Goal: Task Accomplishment & Management: Manage account settings

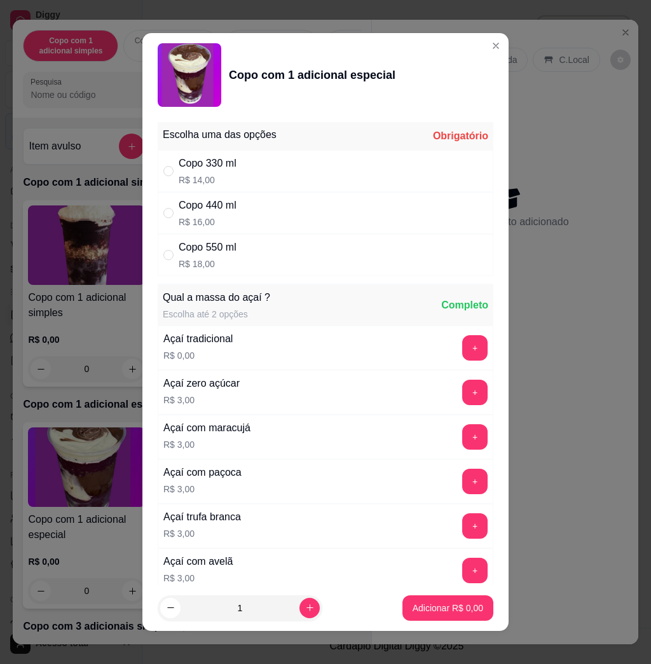
click at [233, 175] on div "Copo 330 ml R$ 14,00" at bounding box center [326, 171] width 336 height 42
radio input "true"
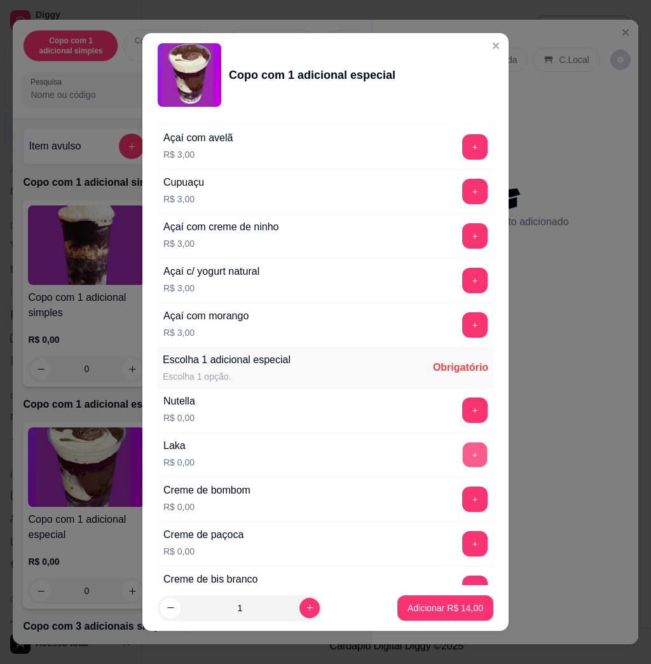
click at [463, 453] on button "+" at bounding box center [475, 454] width 25 height 25
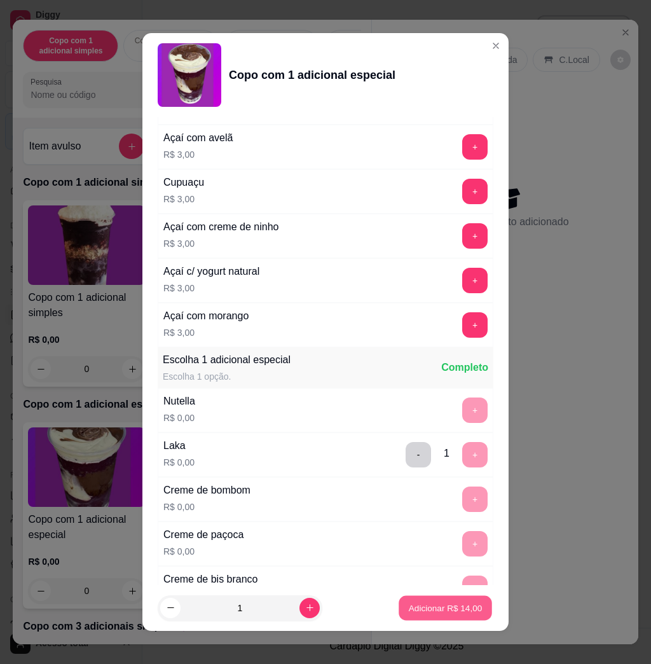
click at [414, 601] on button "Adicionar R$ 14,00" at bounding box center [445, 607] width 93 height 25
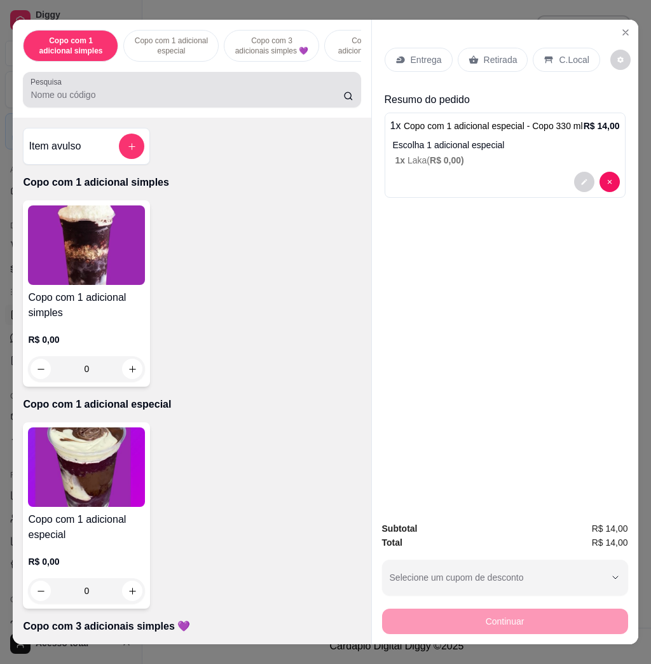
click at [141, 107] on div "Pesquisa" at bounding box center [192, 90] width 338 height 36
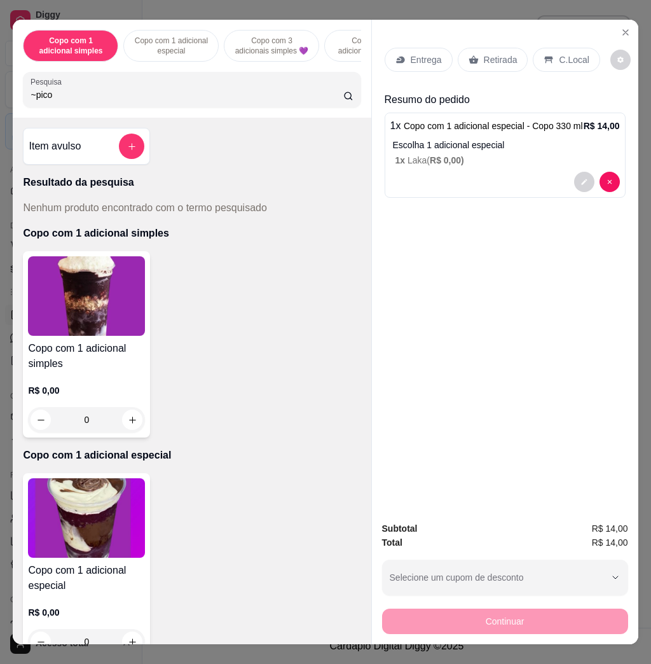
click at [31, 99] on input "~pico" at bounding box center [187, 94] width 313 height 13
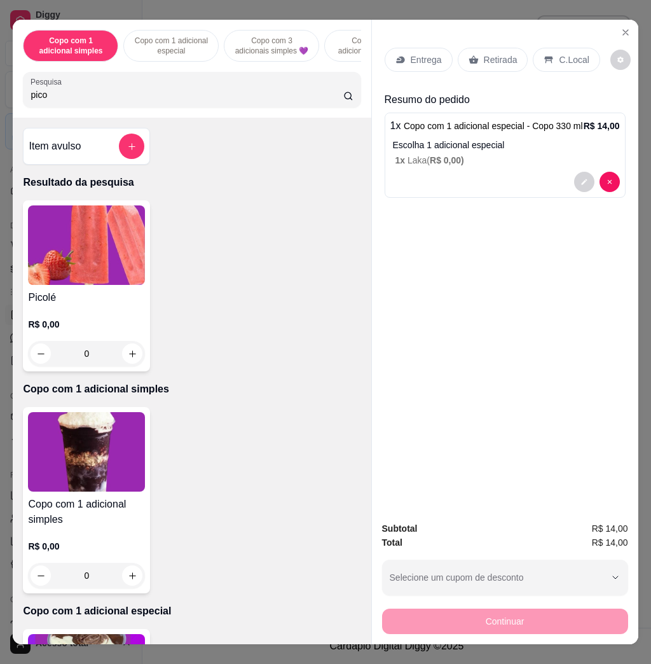
type input "pico"
click at [92, 244] on img at bounding box center [86, 244] width 117 height 79
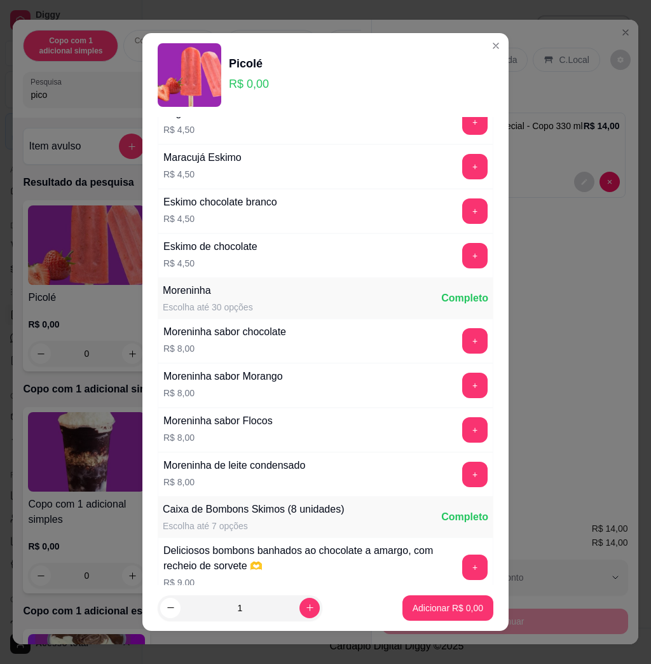
scroll to position [1440, 0]
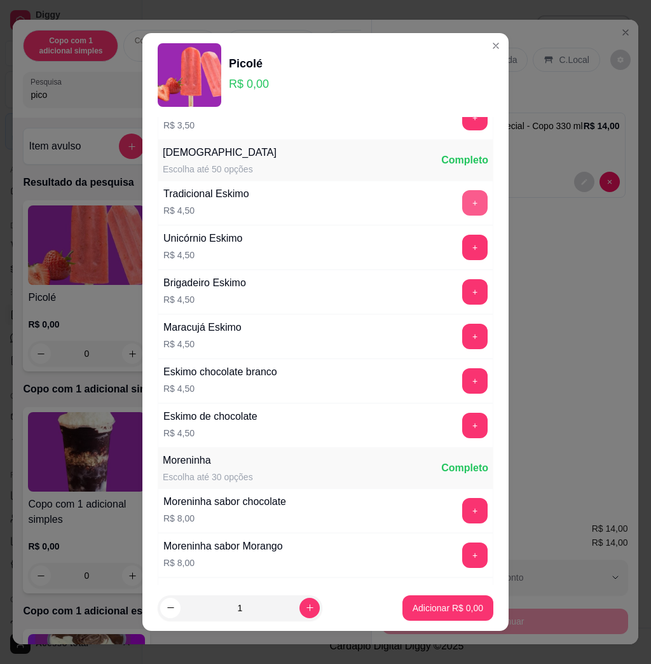
click at [462, 215] on button "+" at bounding box center [474, 202] width 25 height 25
click at [433, 609] on p "Adicionar R$ 4,50" at bounding box center [448, 607] width 71 height 13
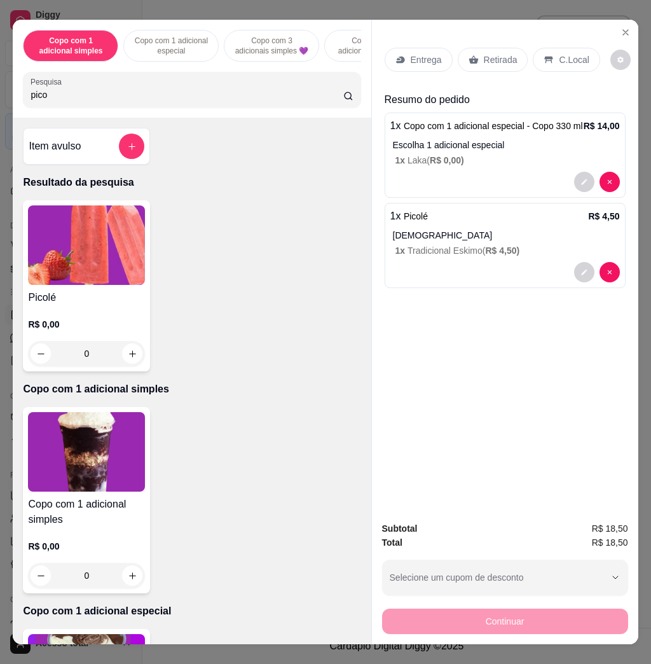
click at [414, 53] on p "Entrega" at bounding box center [426, 59] width 31 height 13
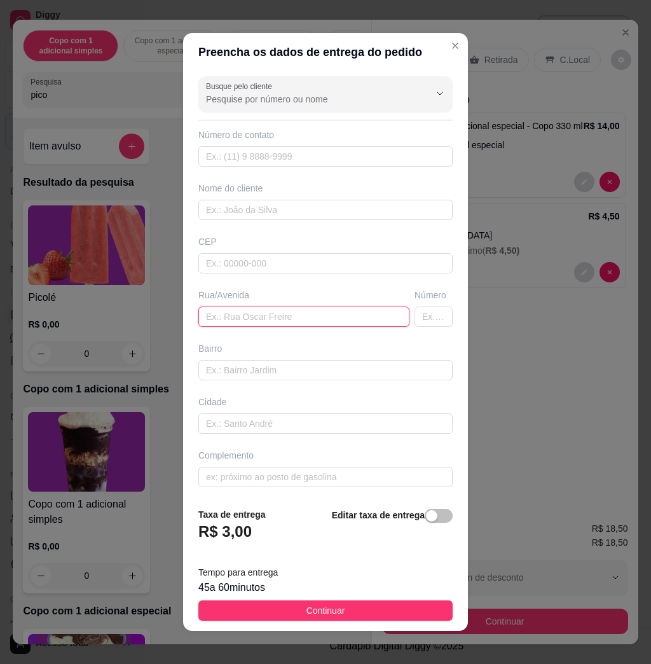
click at [305, 324] on input "text" at bounding box center [303, 316] width 211 height 20
click at [254, 321] on input "text" at bounding box center [303, 316] width 211 height 20
type input "duque de caxias, n1015"
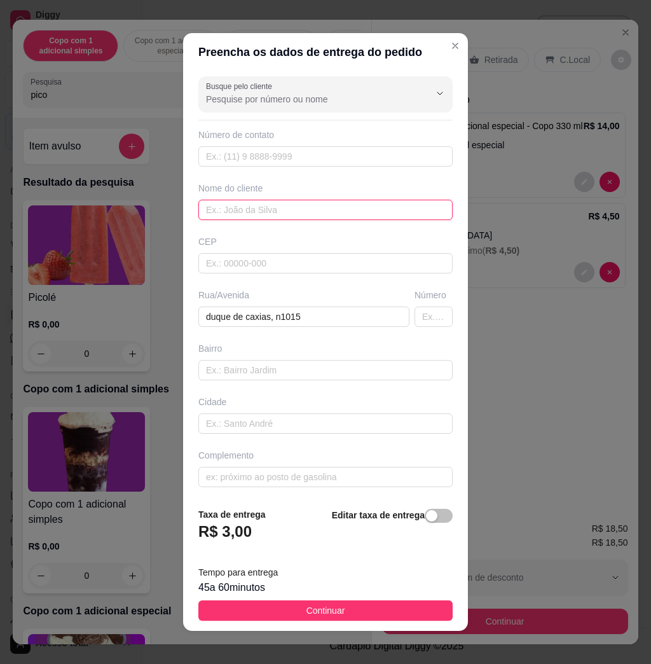
click at [266, 201] on input "text" at bounding box center [325, 210] width 254 height 20
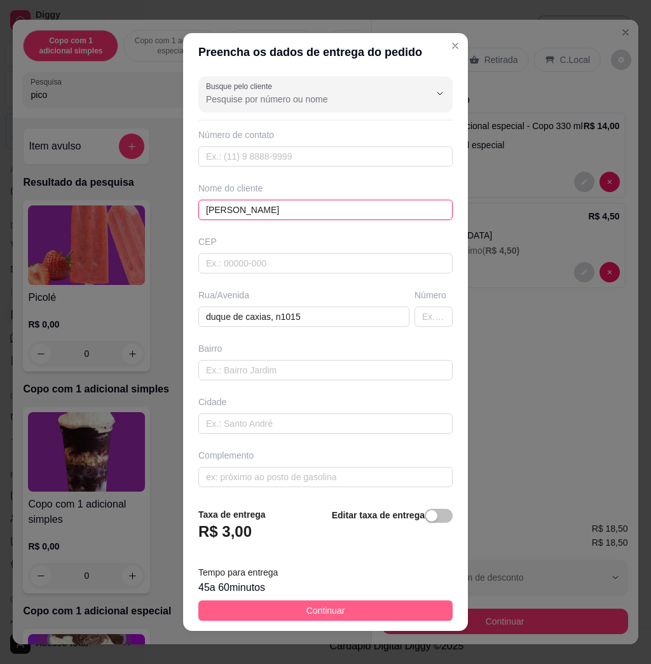
type input "[PERSON_NAME]"
click at [394, 616] on button "Continuar" at bounding box center [325, 610] width 254 height 20
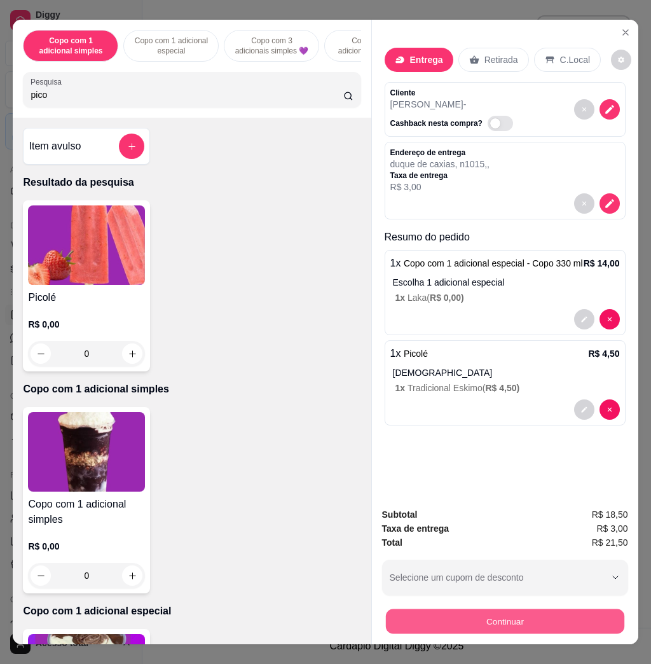
click at [456, 615] on button "Continuar" at bounding box center [504, 620] width 238 height 25
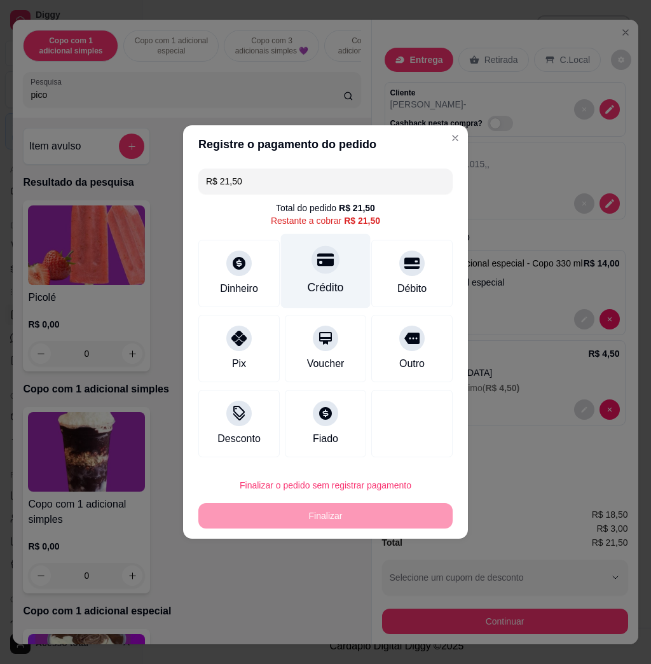
click at [315, 276] on div "Crédito" at bounding box center [326, 271] width 90 height 74
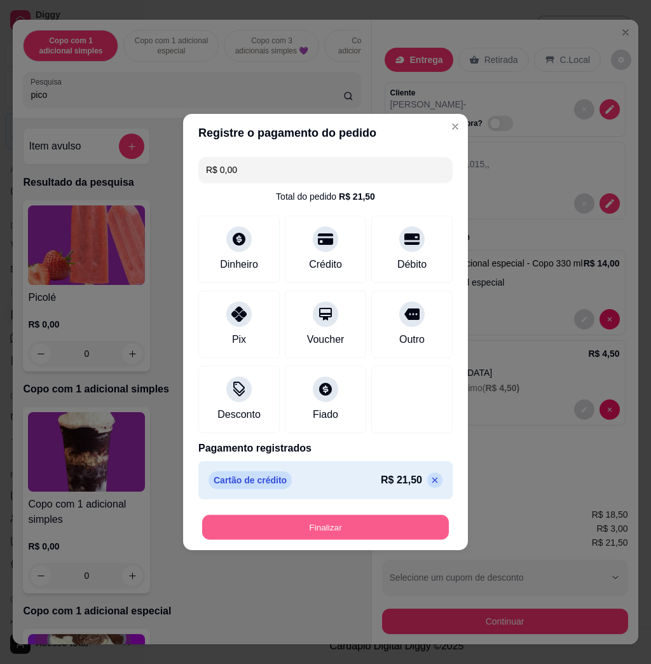
click at [361, 526] on button "Finalizar" at bounding box center [325, 527] width 247 height 25
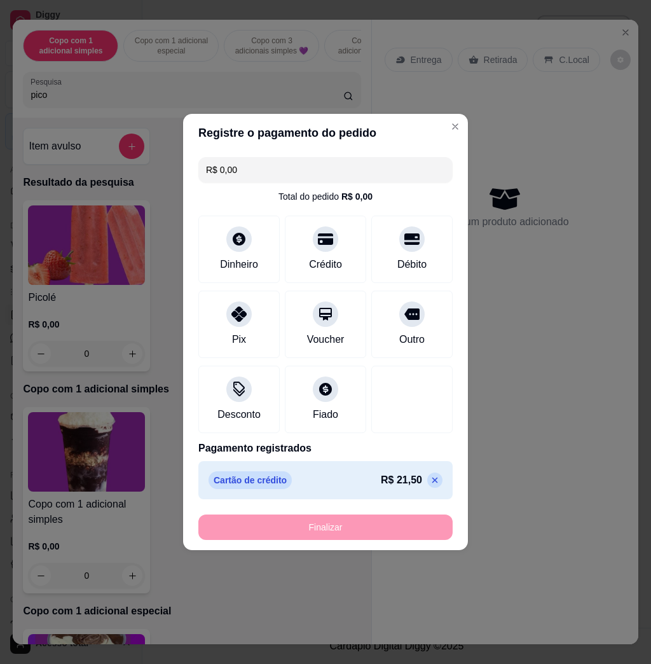
type input "-R$ 21,50"
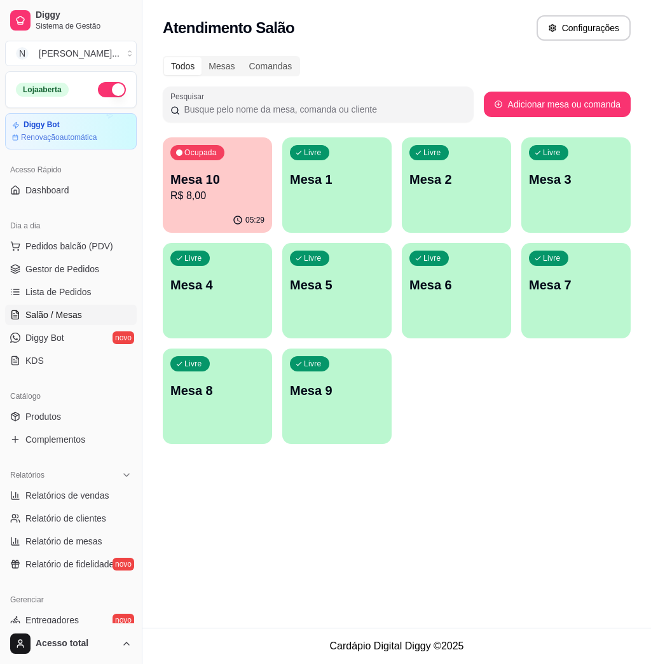
click at [257, 25] on h2 "Atendimento Salão" at bounding box center [229, 28] width 132 height 20
click at [66, 283] on link "Lista de Pedidos" at bounding box center [71, 292] width 132 height 20
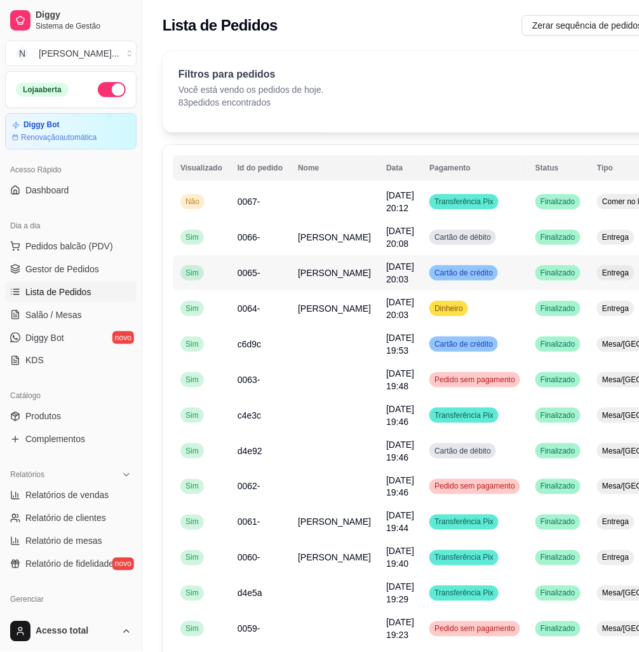
click at [333, 270] on td "[PERSON_NAME]" at bounding box center [334, 273] width 88 height 36
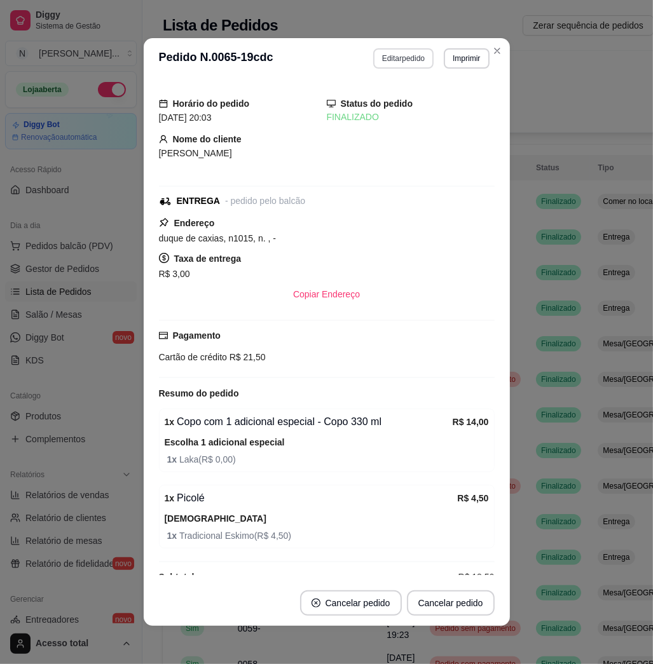
click at [394, 56] on button "Editar pedido" at bounding box center [403, 58] width 60 height 20
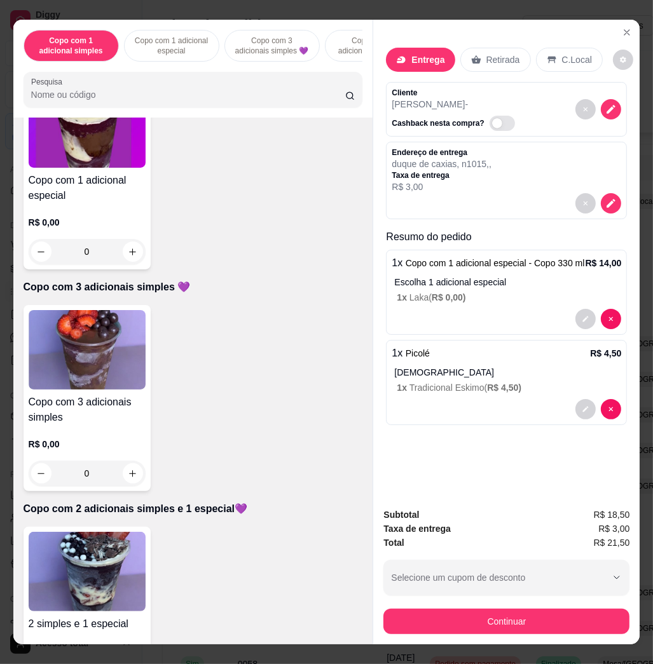
scroll to position [423, 0]
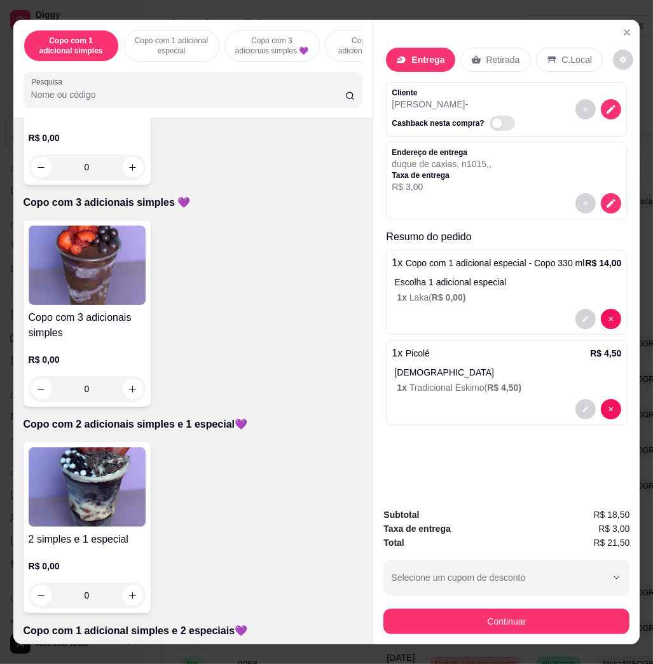
click at [112, 501] on img at bounding box center [87, 486] width 117 height 79
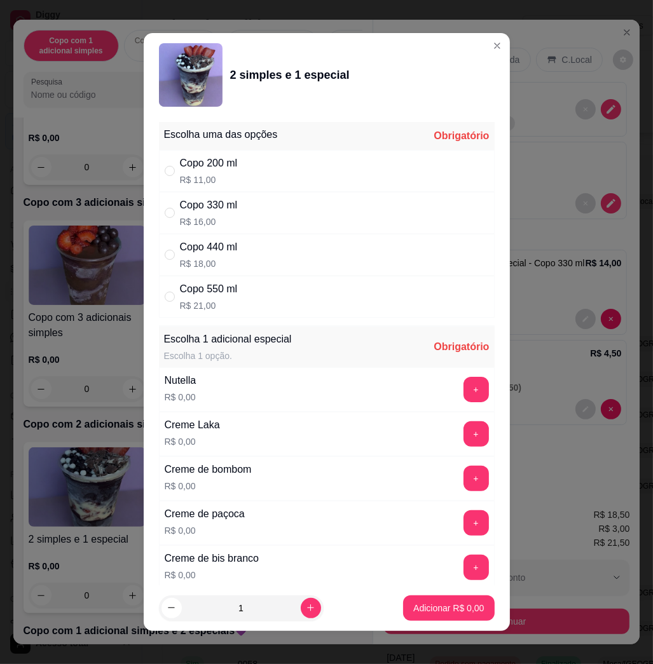
click at [249, 206] on div "Copo 330 ml R$ 16,00" at bounding box center [327, 213] width 336 height 42
radio input "true"
click at [463, 387] on button "+" at bounding box center [475, 389] width 25 height 25
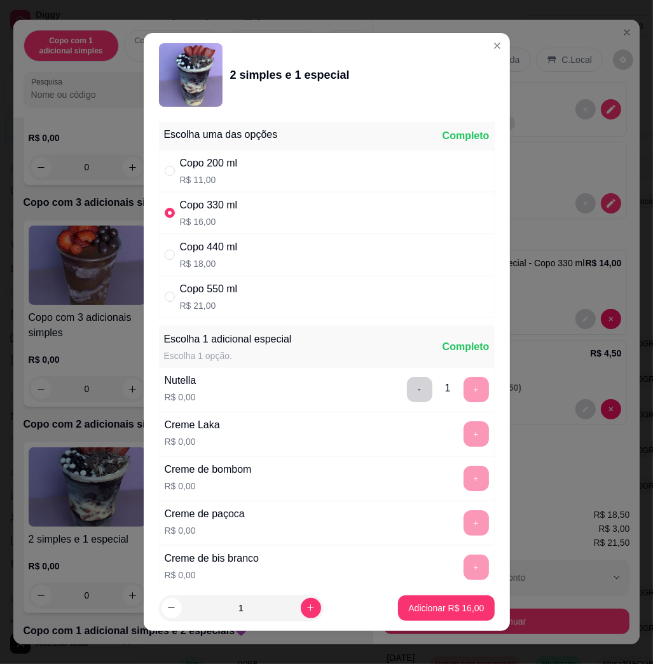
scroll to position [7, 0]
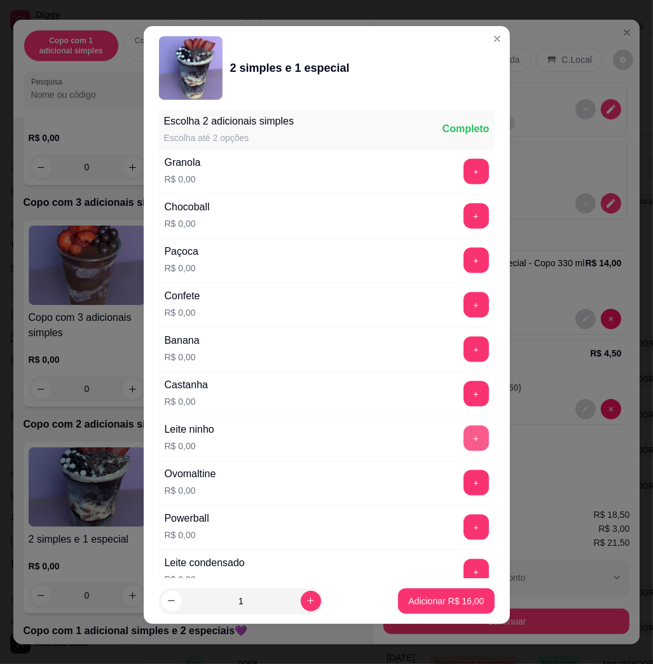
click at [463, 439] on button "+" at bounding box center [475, 438] width 25 height 25
click at [427, 597] on p "Adicionar R$ 16,00" at bounding box center [446, 601] width 74 height 12
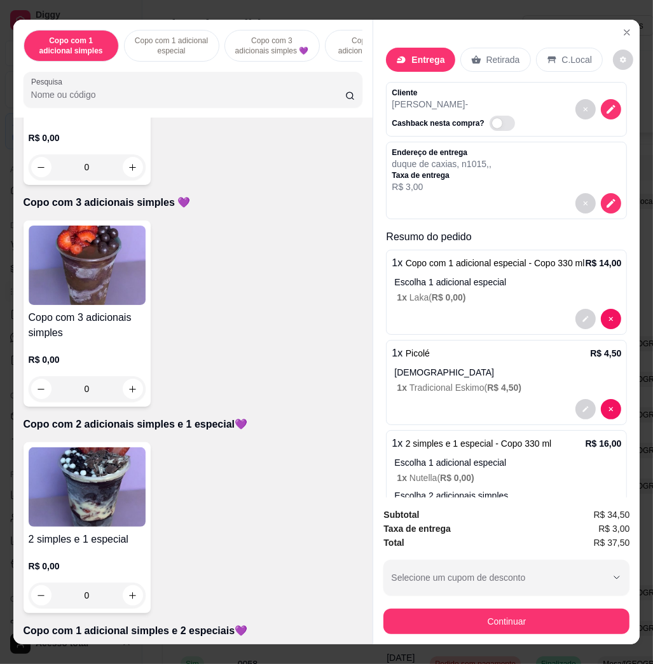
click at [105, 494] on img at bounding box center [87, 486] width 117 height 79
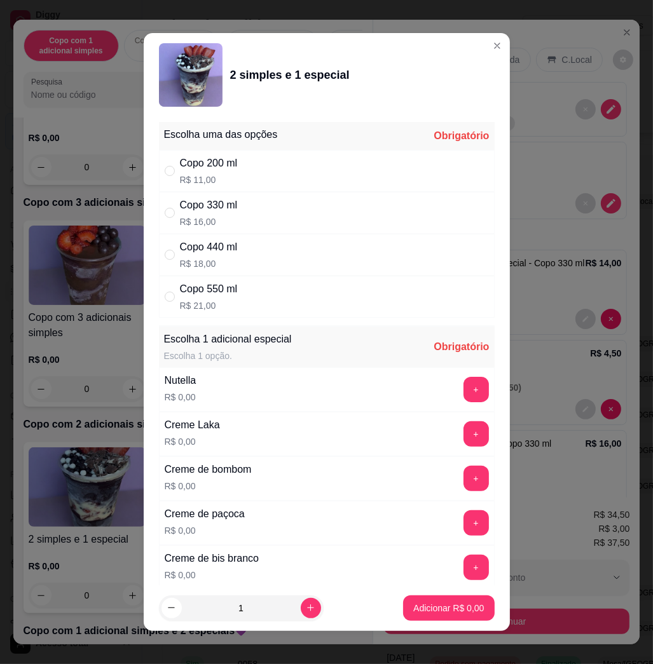
click at [236, 203] on div "Copo 330 ml R$ 16,00" at bounding box center [327, 213] width 336 height 42
radio input "true"
click at [463, 437] on button "+" at bounding box center [475, 434] width 25 height 25
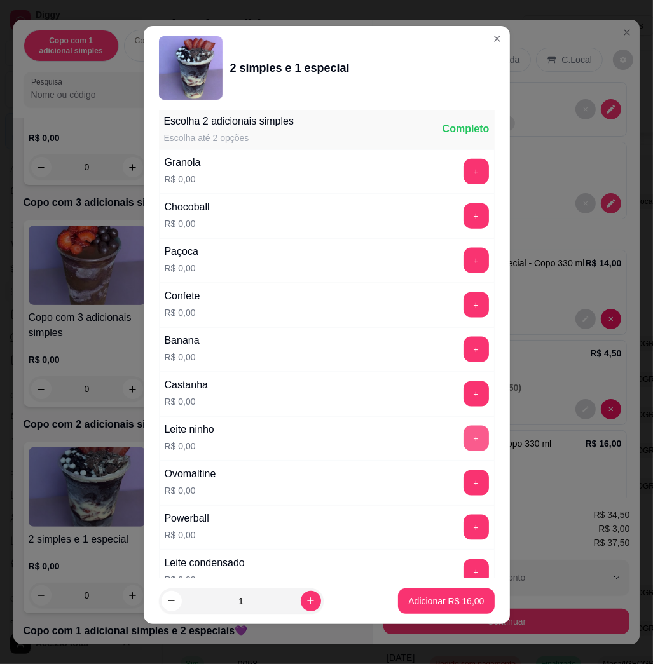
click at [463, 436] on button "+" at bounding box center [475, 438] width 25 height 25
click at [465, 596] on button "Adicionar R$ 16,00" at bounding box center [446, 601] width 96 height 25
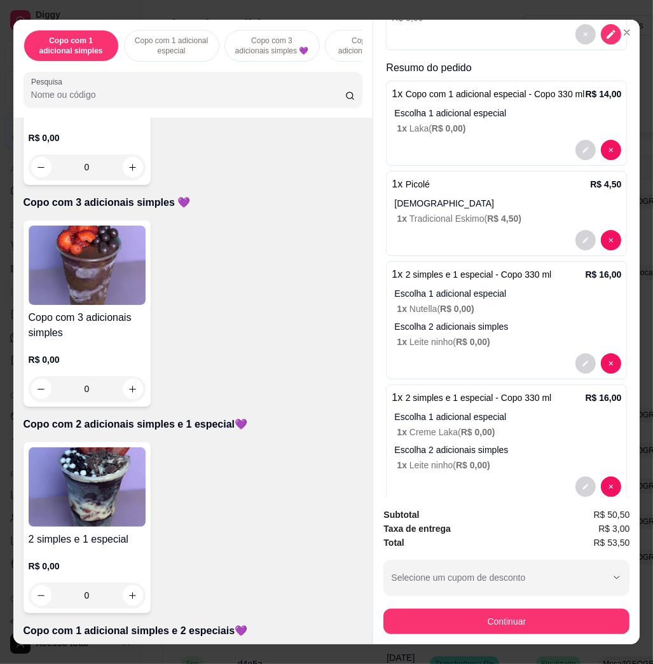
scroll to position [220, 0]
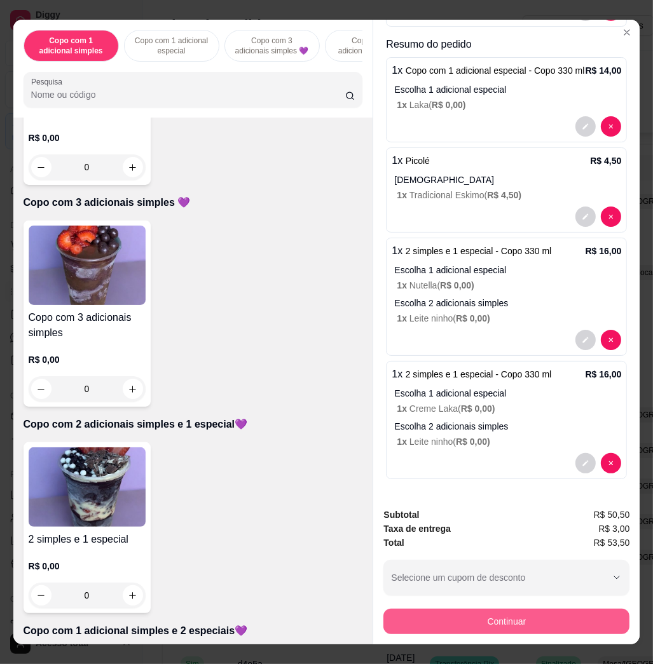
click at [453, 618] on button "Continuar" at bounding box center [506, 621] width 246 height 25
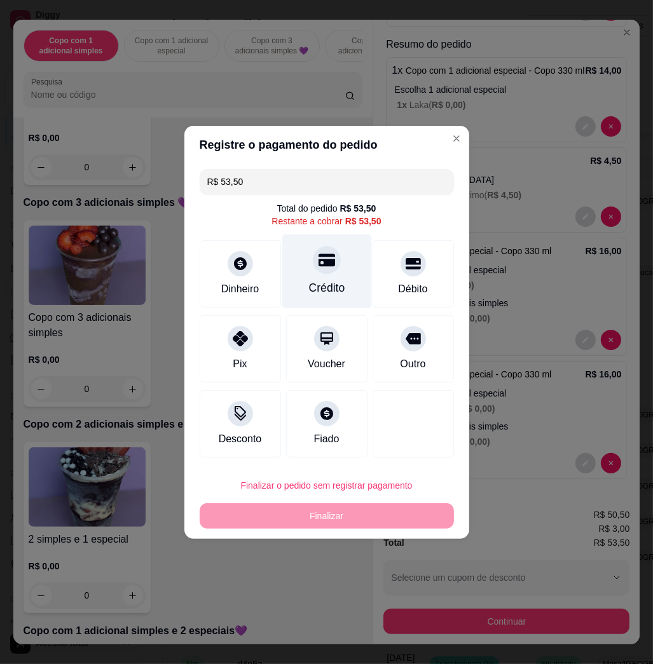
click at [313, 256] on div at bounding box center [327, 260] width 28 height 28
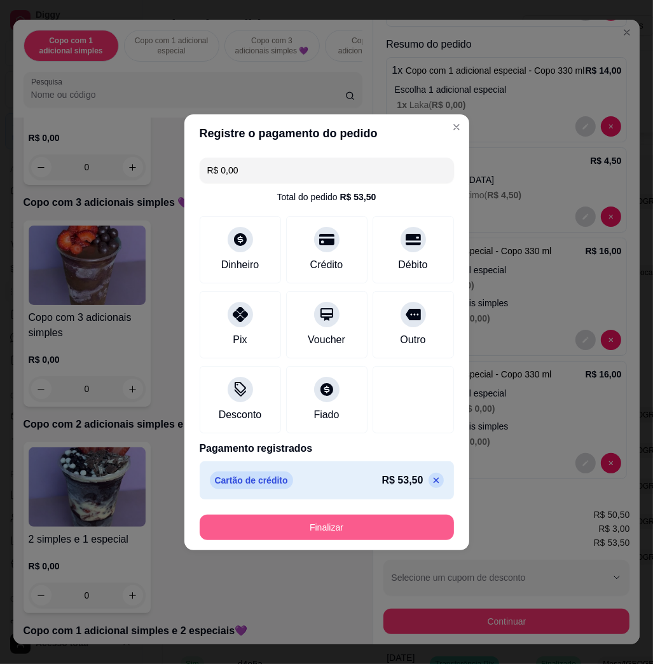
click at [314, 535] on button "Finalizar" at bounding box center [327, 527] width 254 height 25
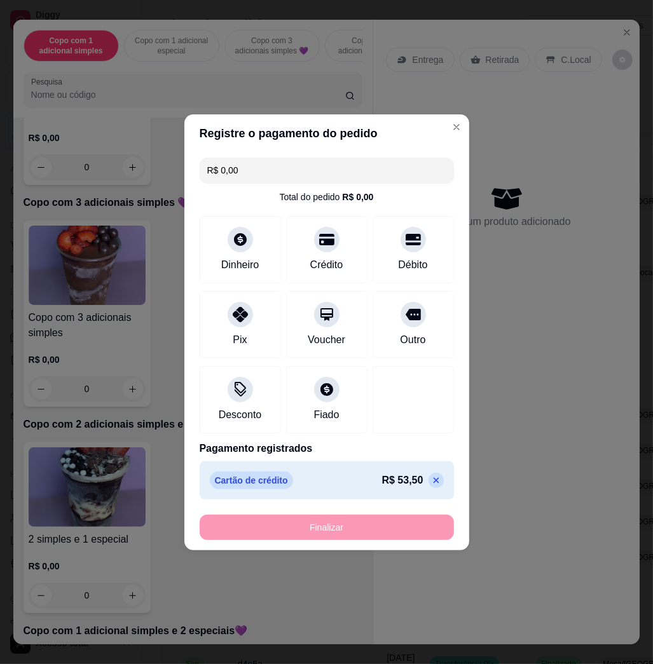
type input "-R$ 53,50"
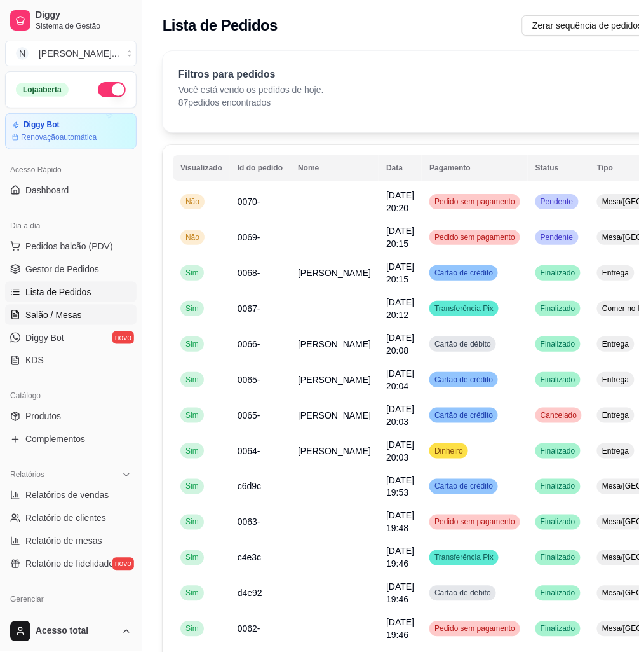
click at [85, 318] on link "Salão / Mesas" at bounding box center [71, 314] width 132 height 20
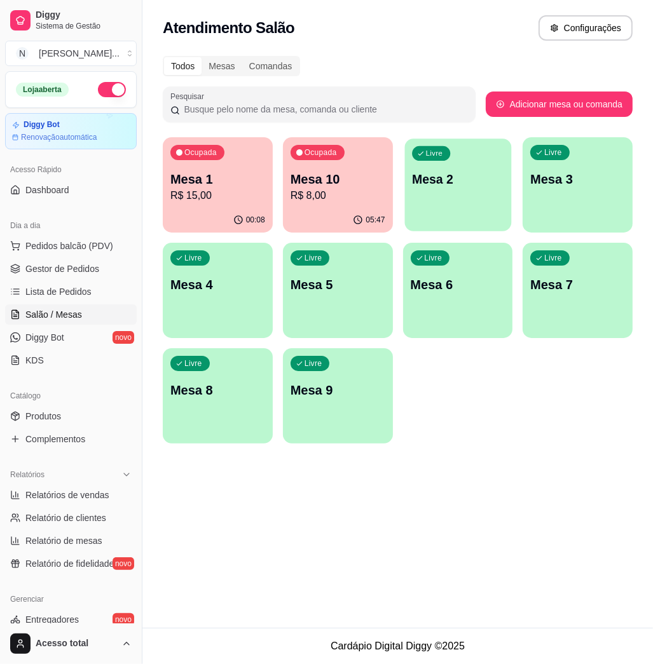
click at [440, 209] on div "Livre Mesa 2" at bounding box center [457, 178] width 107 height 78
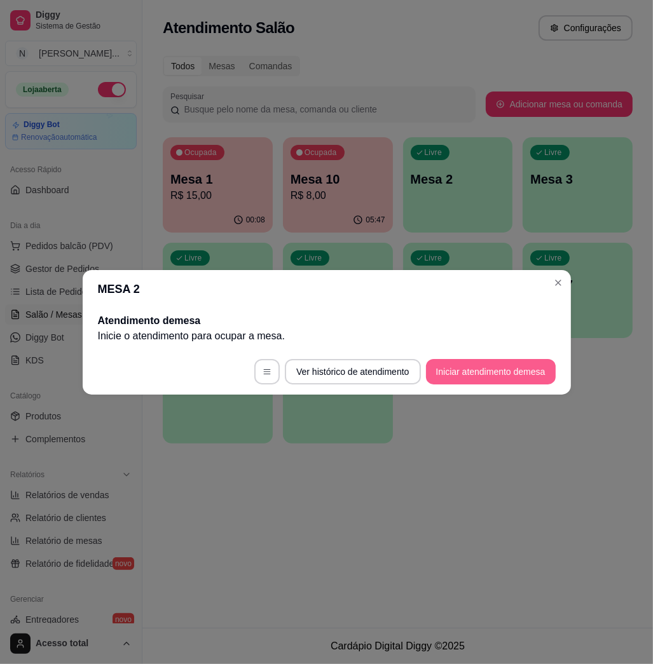
click at [497, 374] on button "Iniciar atendimento de mesa" at bounding box center [491, 371] width 130 height 25
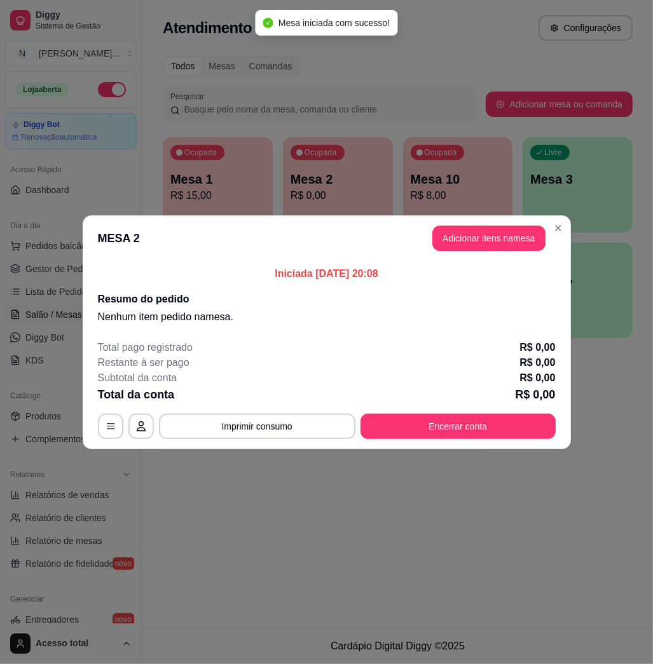
click at [509, 251] on header "MESA 2 Adicionar itens na mesa" at bounding box center [327, 238] width 488 height 46
click at [512, 244] on button "Adicionar itens na mesa" at bounding box center [488, 238] width 109 height 25
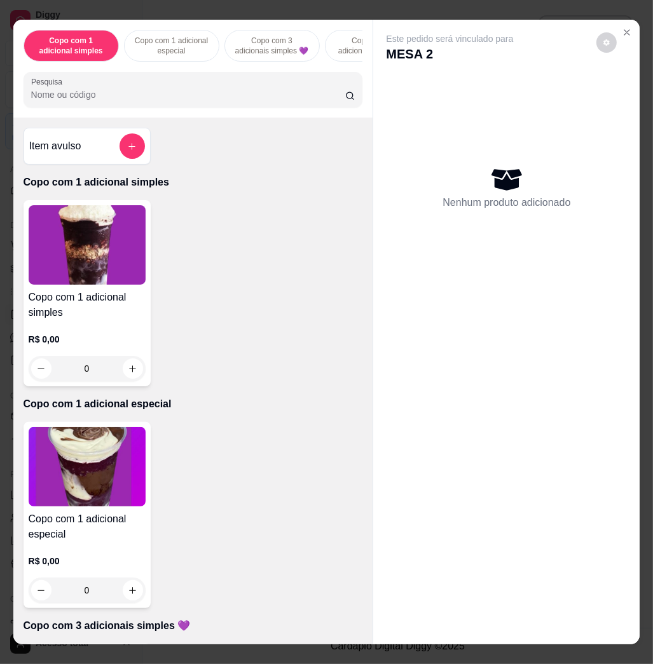
scroll to position [508, 0]
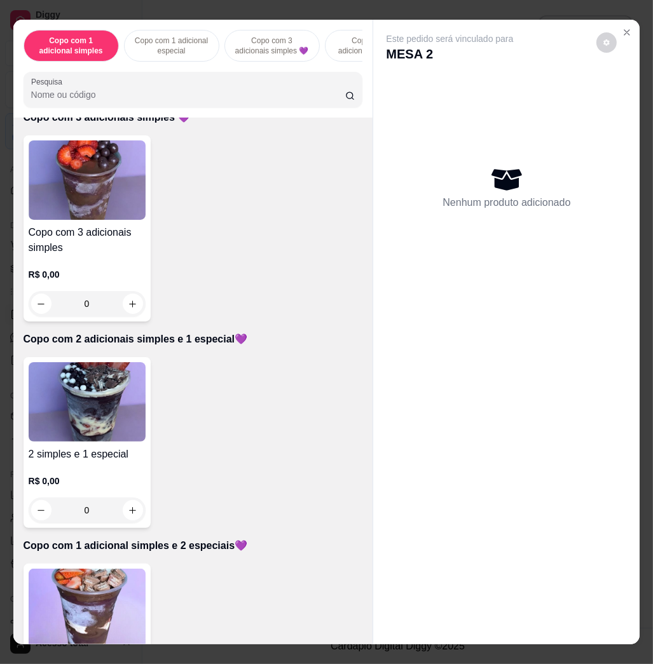
click at [95, 589] on img at bounding box center [87, 608] width 117 height 79
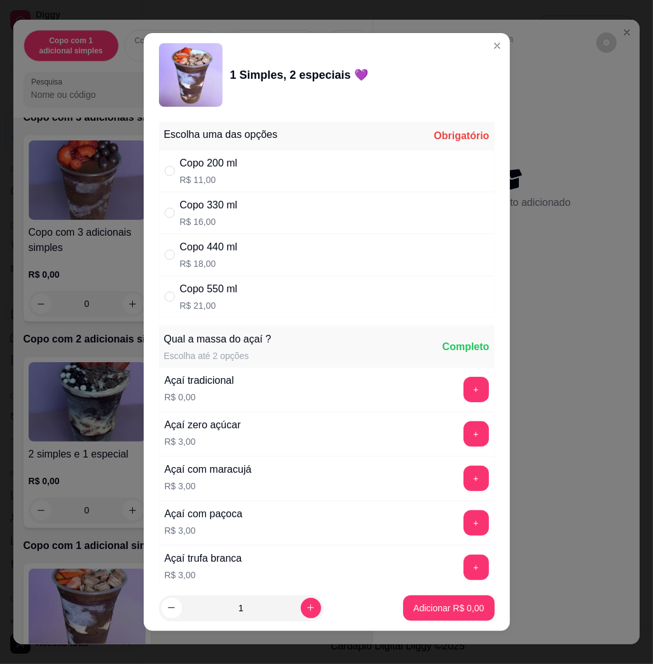
click at [270, 254] on div "Copo 440 ml R$ 18,00" at bounding box center [327, 255] width 336 height 42
radio input "true"
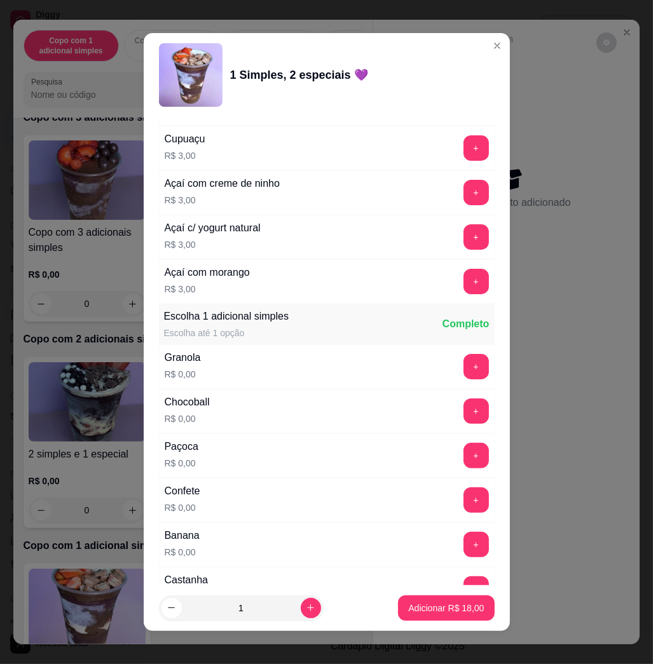
scroll to position [763, 0]
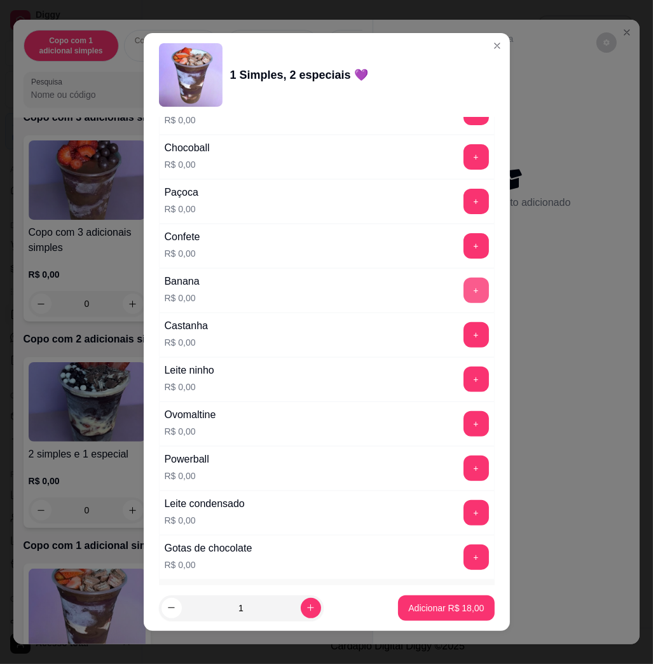
click at [463, 298] on button "+" at bounding box center [475, 290] width 25 height 25
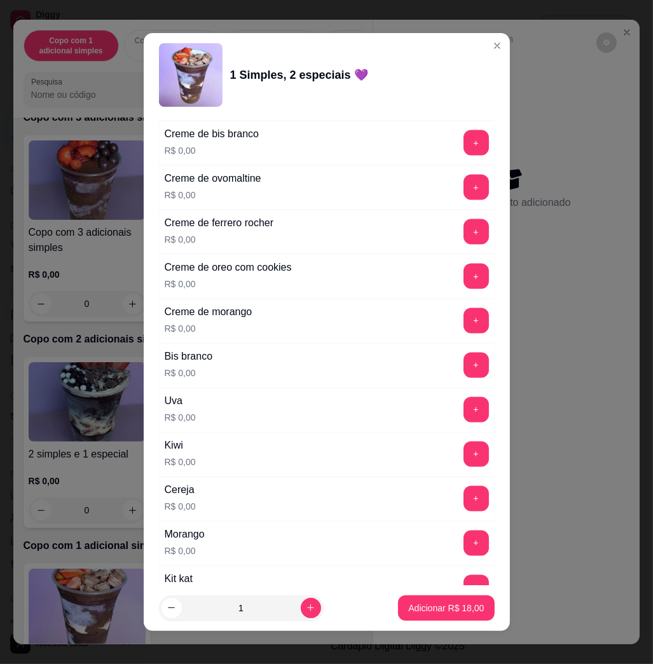
scroll to position [1695, 0]
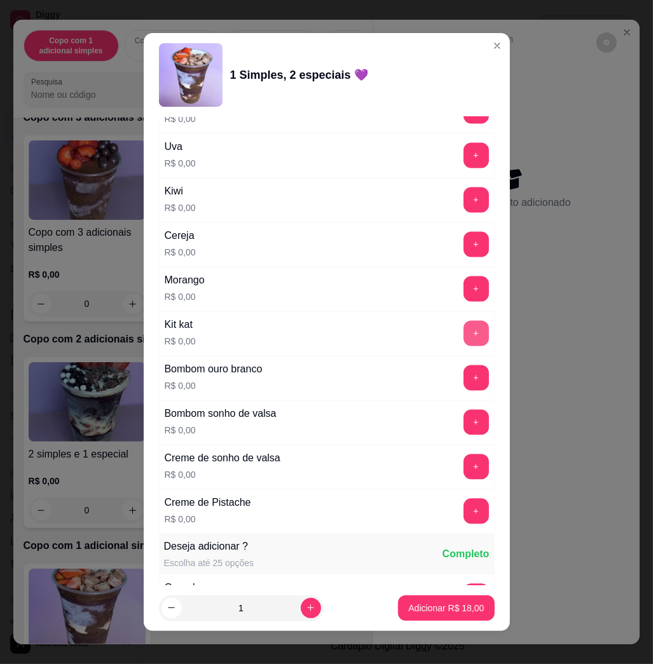
click at [463, 333] on button "+" at bounding box center [475, 333] width 25 height 25
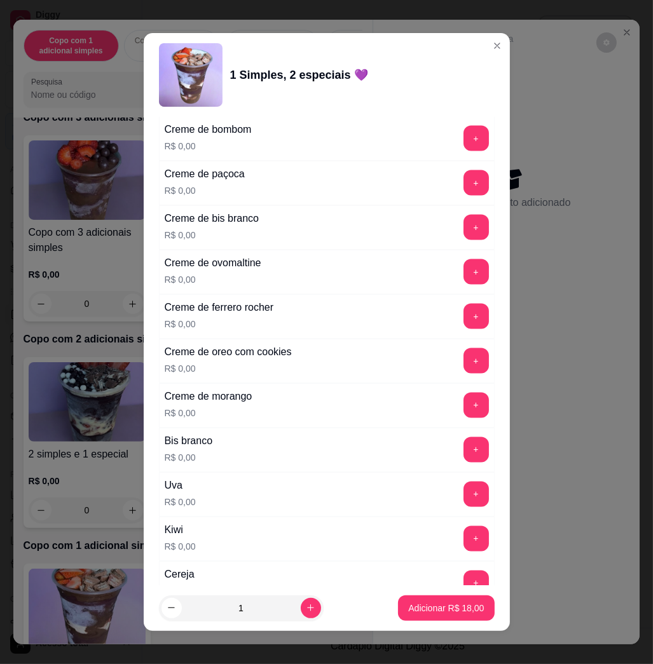
scroll to position [1271, 0]
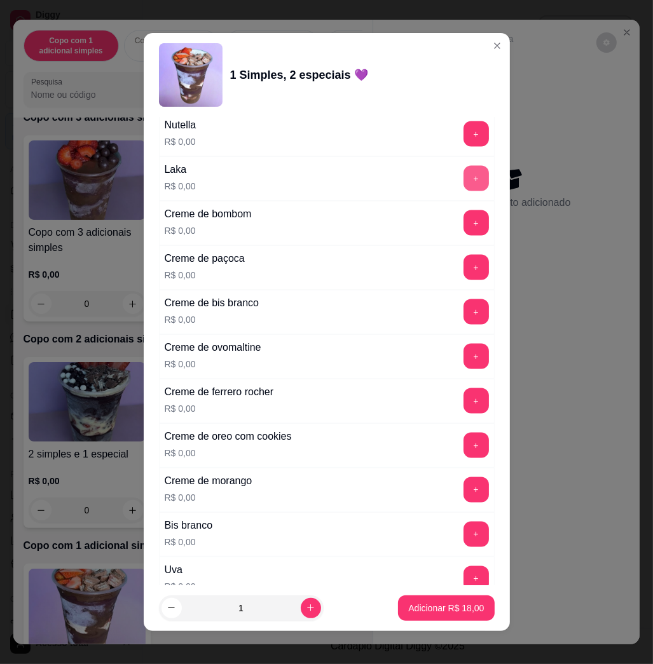
click at [463, 184] on button "+" at bounding box center [475, 178] width 25 height 25
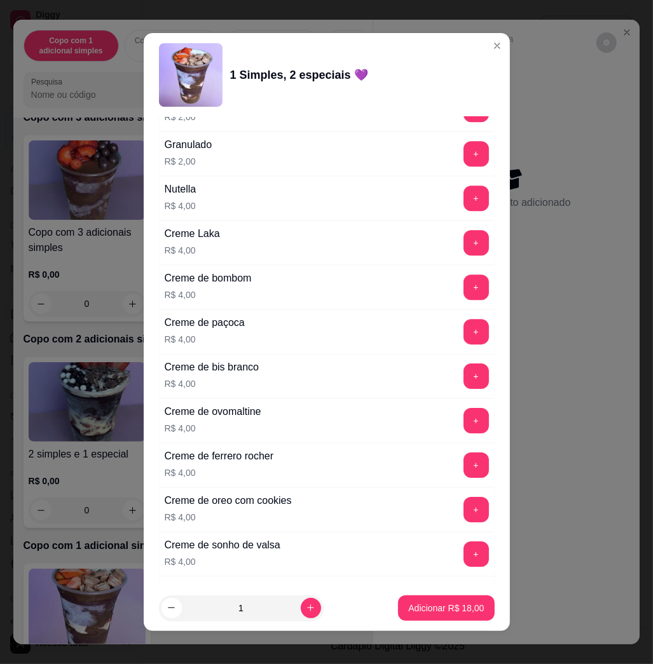
scroll to position [3120, 0]
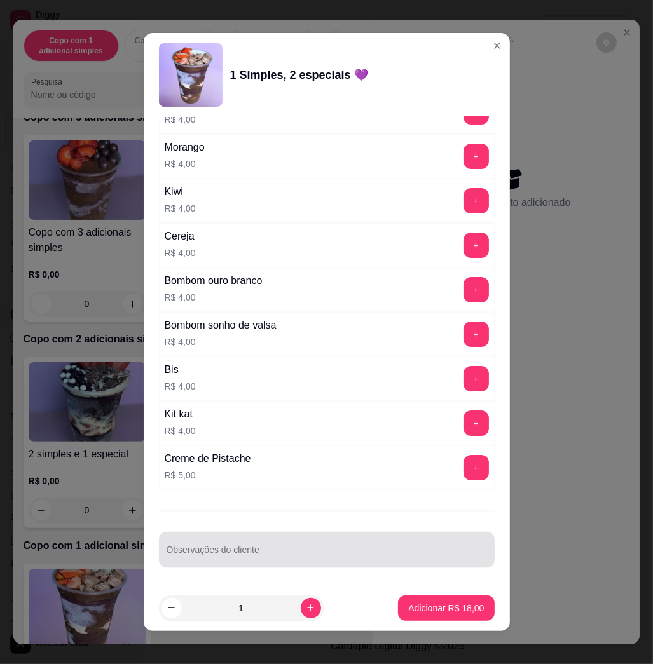
click at [347, 538] on div at bounding box center [327, 549] width 320 height 25
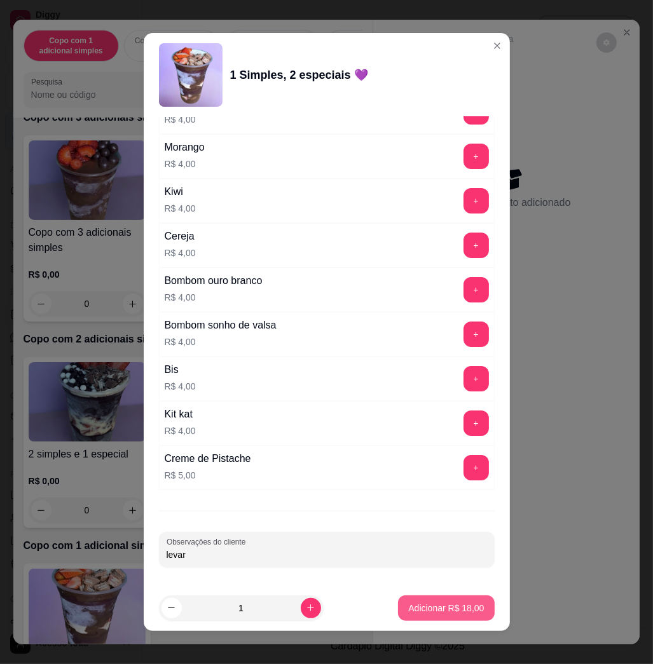
type input "levar"
click at [442, 604] on p "Adicionar R$ 18,00" at bounding box center [446, 608] width 74 height 12
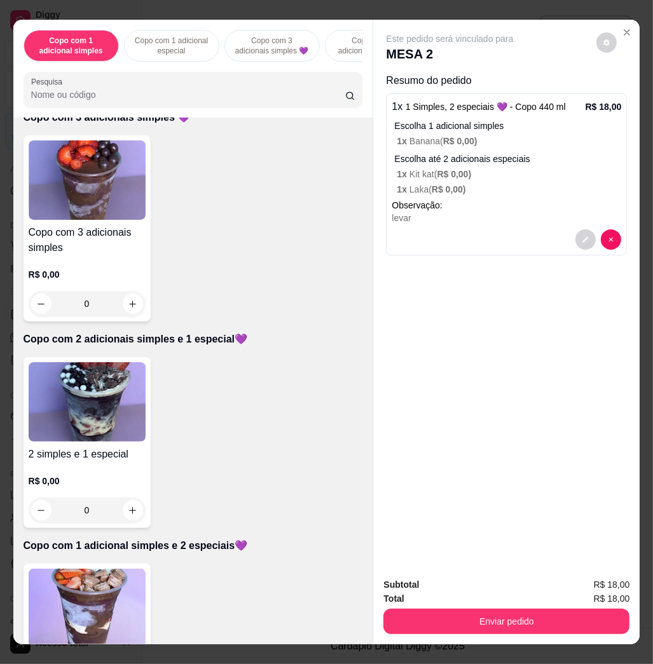
scroll to position [678, 0]
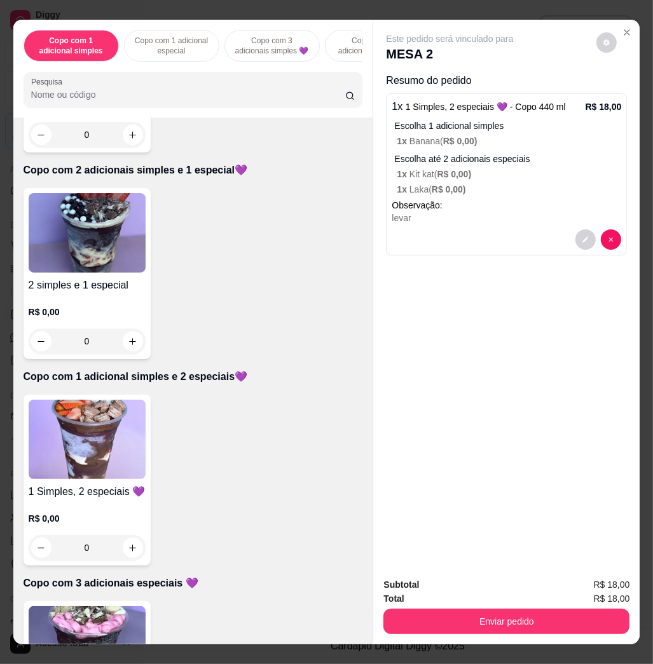
click at [79, 471] on img at bounding box center [87, 439] width 117 height 79
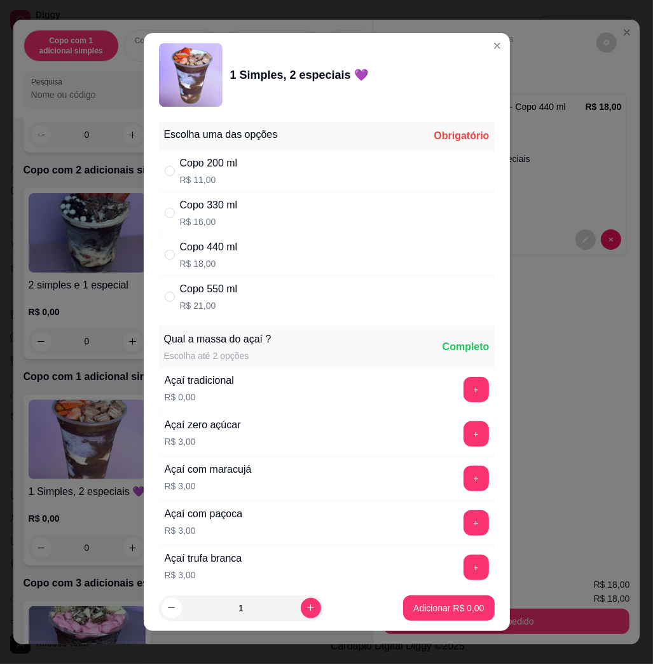
click at [308, 268] on div "Copo 440 ml R$ 18,00" at bounding box center [327, 255] width 336 height 42
radio input "true"
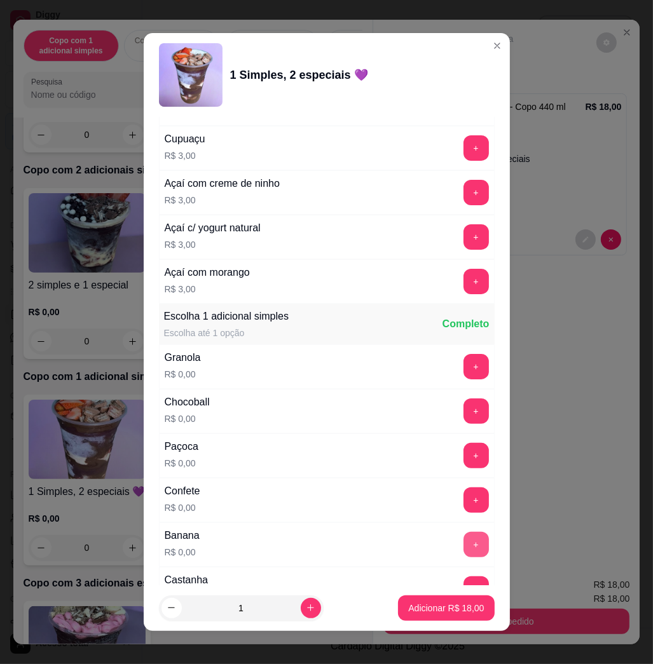
click at [463, 540] on button "+" at bounding box center [475, 544] width 25 height 25
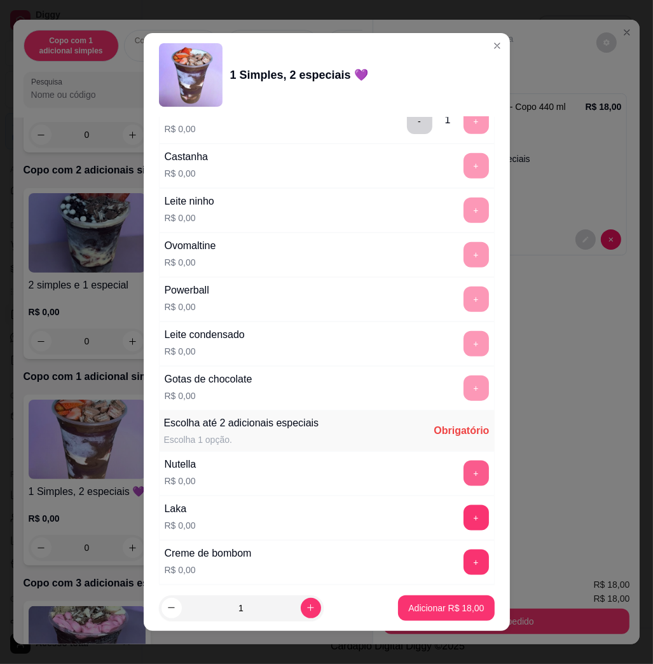
click at [463, 466] on button "+" at bounding box center [475, 473] width 25 height 25
click at [463, 511] on button "+" at bounding box center [475, 518] width 25 height 25
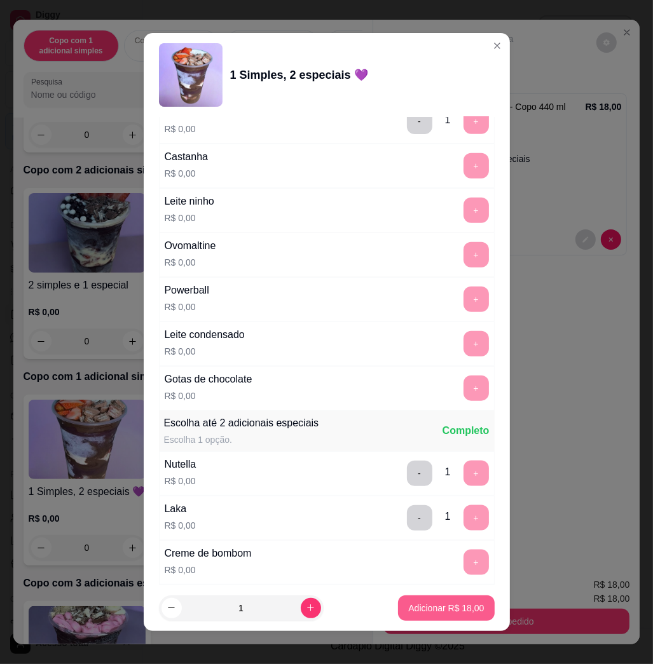
click at [463, 606] on button "Adicionar R$ 18,00" at bounding box center [446, 608] width 96 height 25
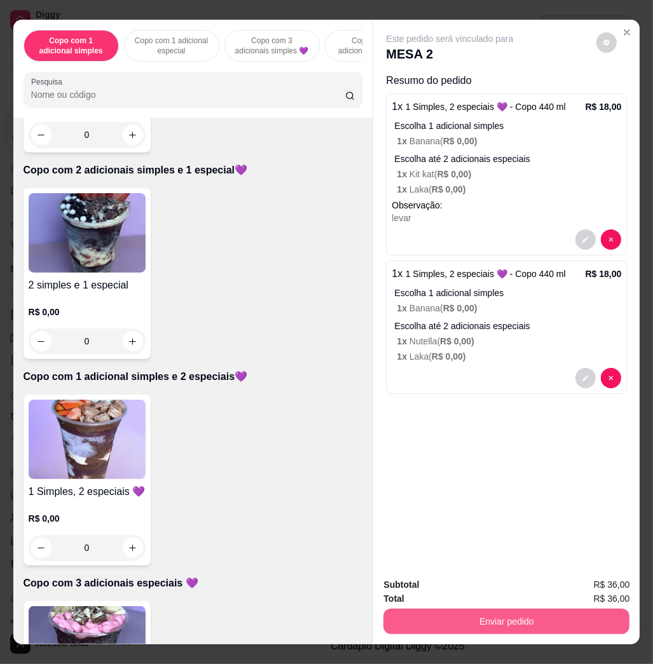
click at [493, 610] on button "Enviar pedido" at bounding box center [506, 621] width 246 height 25
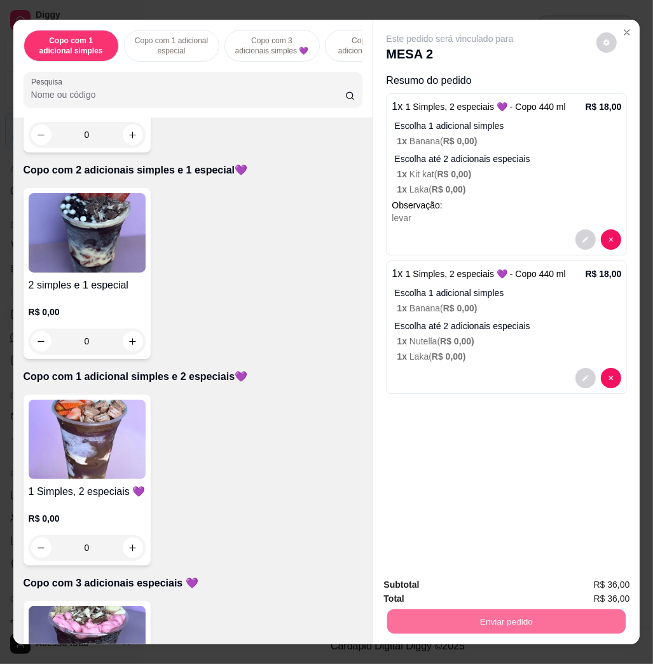
click at [469, 589] on button "Não registrar e enviar pedido" at bounding box center [463, 584] width 128 height 24
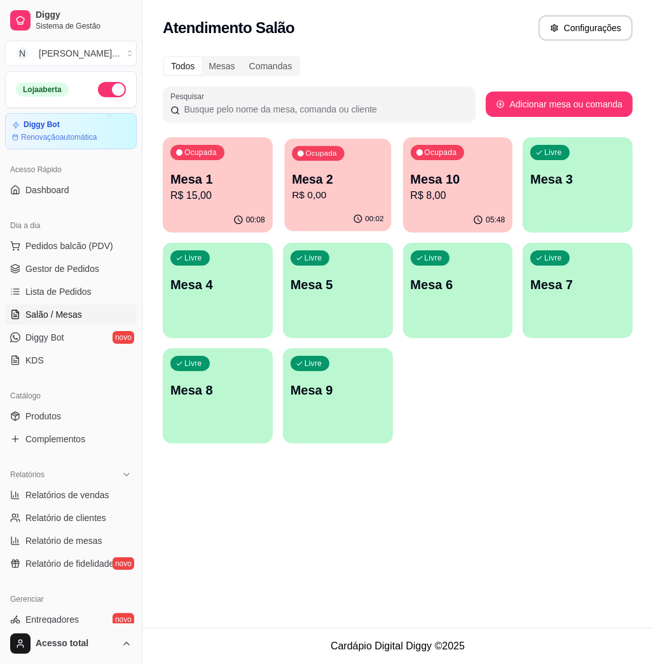
click at [341, 201] on p "R$ 0,00" at bounding box center [338, 195] width 92 height 15
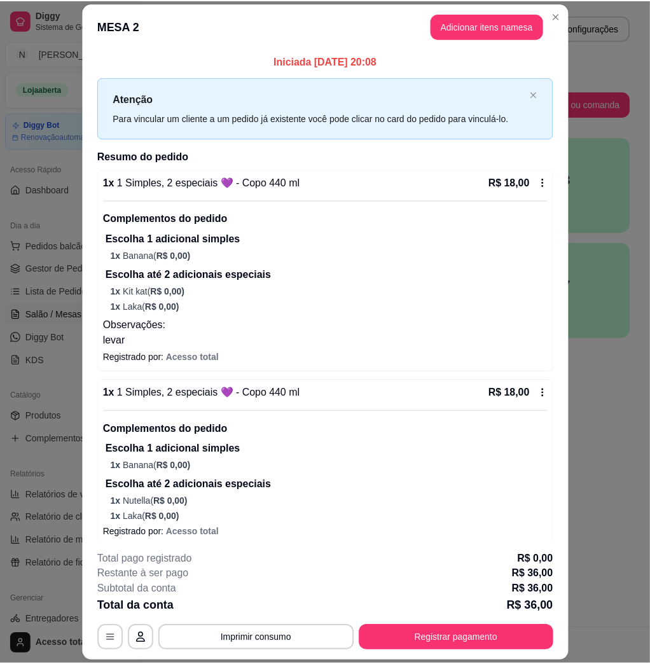
scroll to position [24, 0]
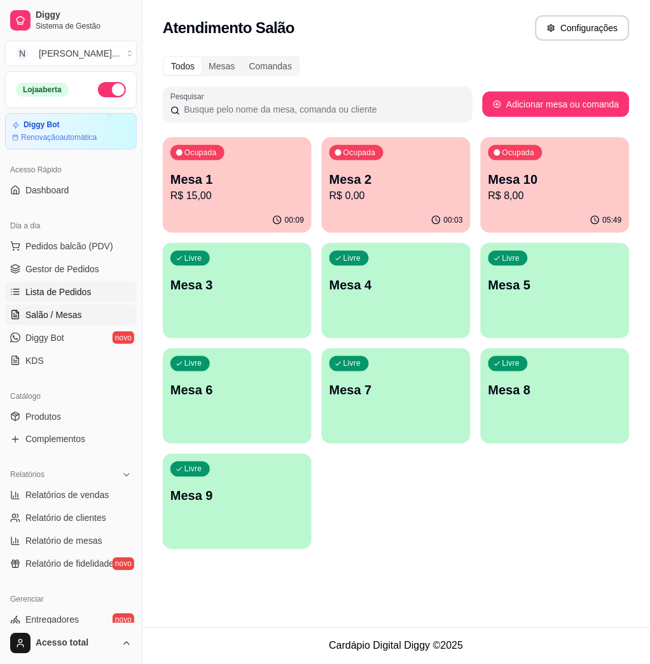
click at [57, 284] on link "Lista de Pedidos" at bounding box center [71, 292] width 132 height 20
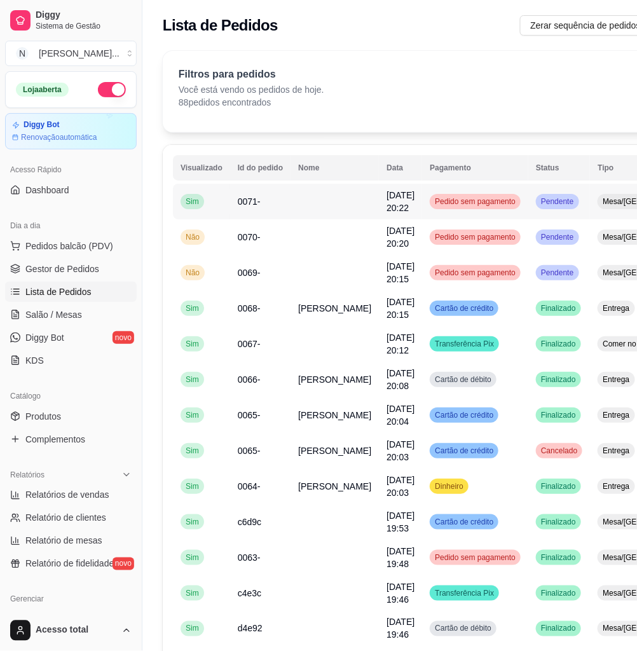
click at [238, 209] on td "0071-" at bounding box center [260, 202] width 60 height 36
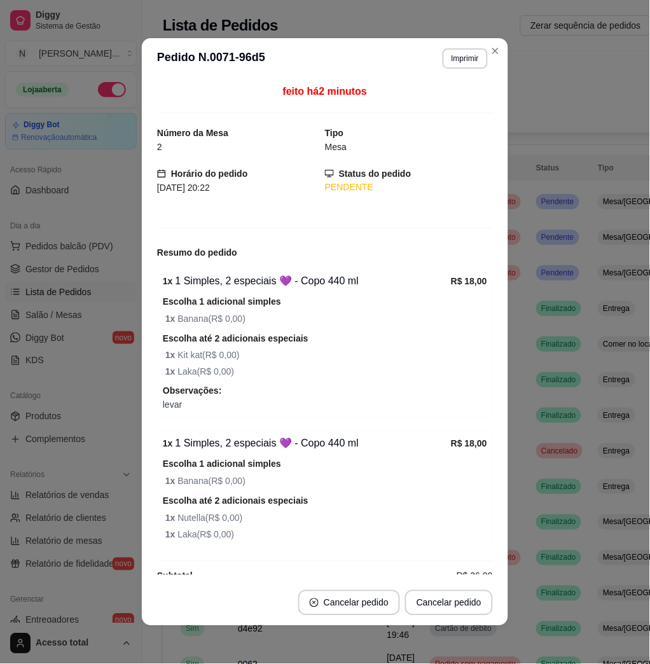
scroll to position [23, 0]
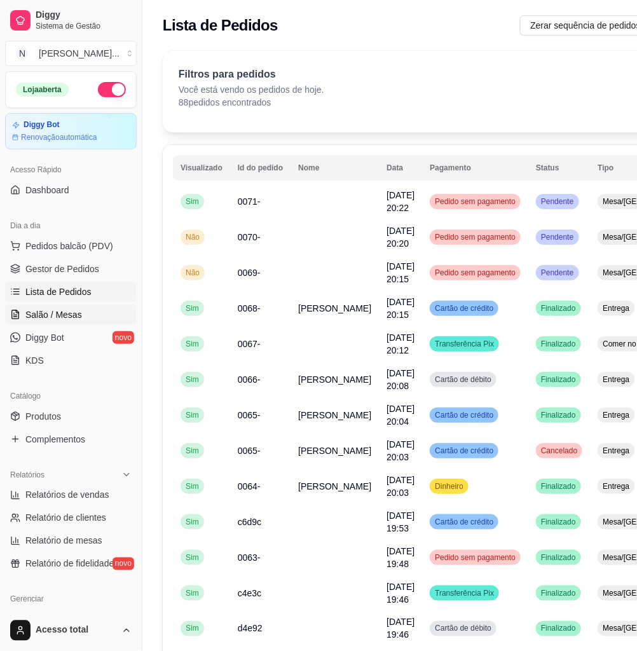
click at [64, 318] on span "Salão / Mesas" at bounding box center [53, 314] width 57 height 13
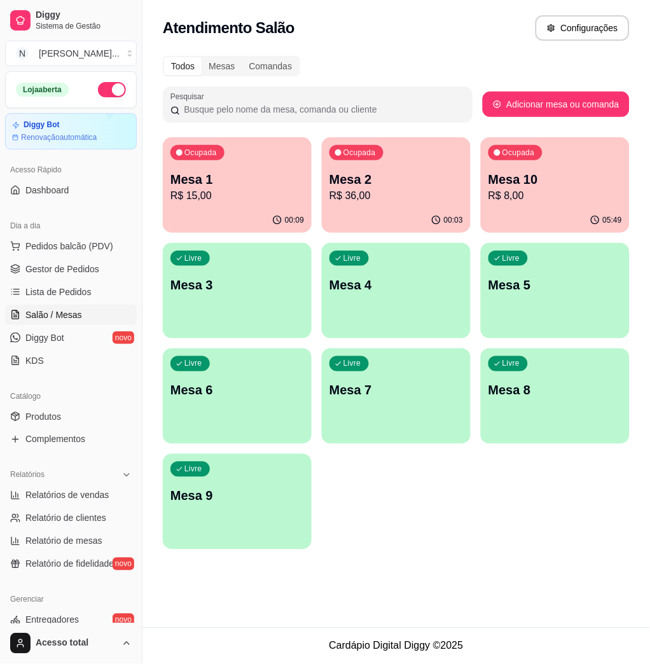
click at [214, 210] on div "00:09" at bounding box center [237, 220] width 149 height 25
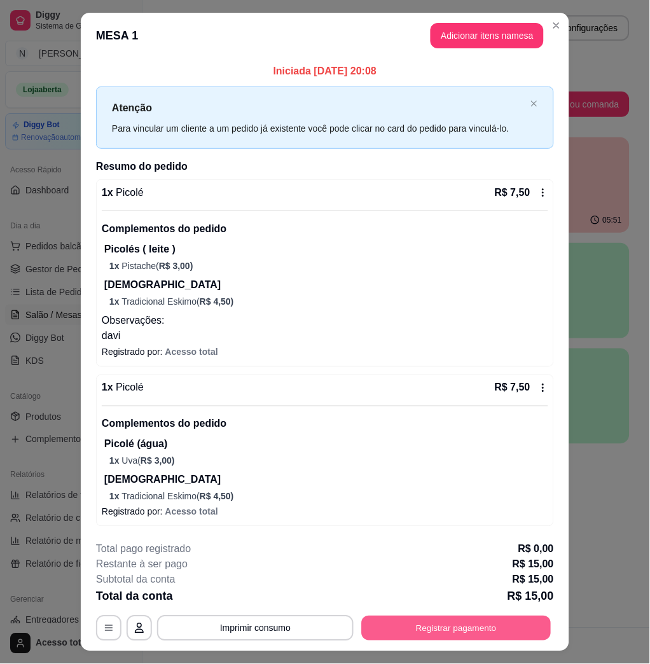
click at [521, 626] on button "Registrar pagamento" at bounding box center [456, 627] width 189 height 25
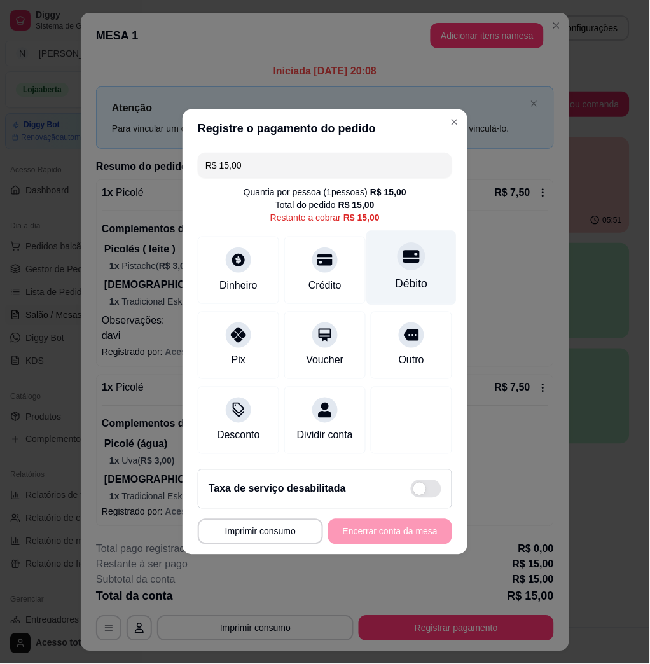
click at [395, 276] on div "Débito" at bounding box center [411, 284] width 32 height 17
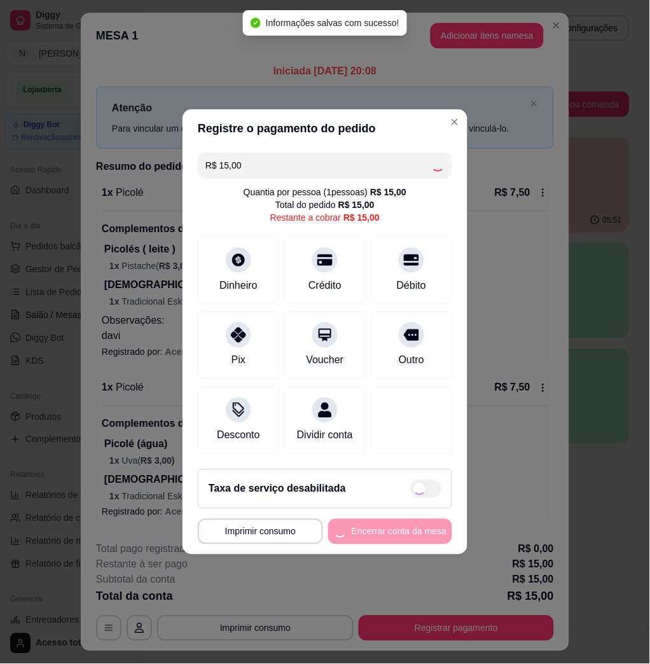
type input "R$ 0,00"
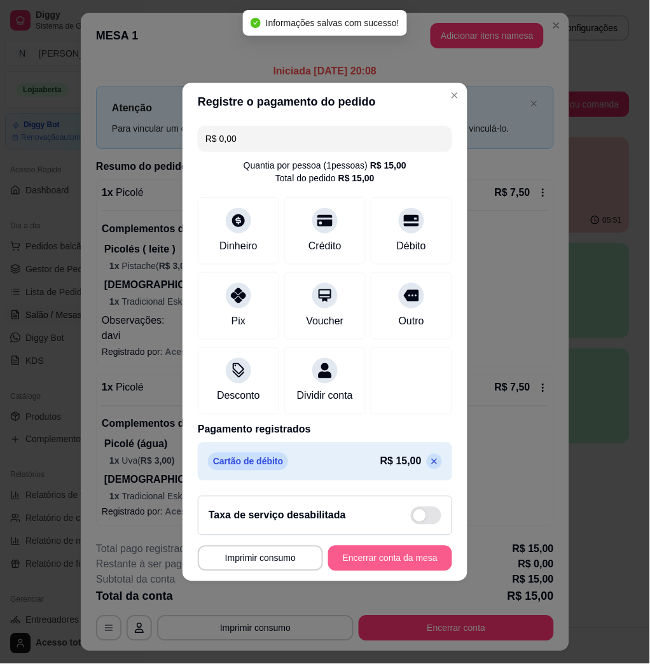
click at [429, 571] on button "Encerrar conta da mesa" at bounding box center [390, 557] width 124 height 25
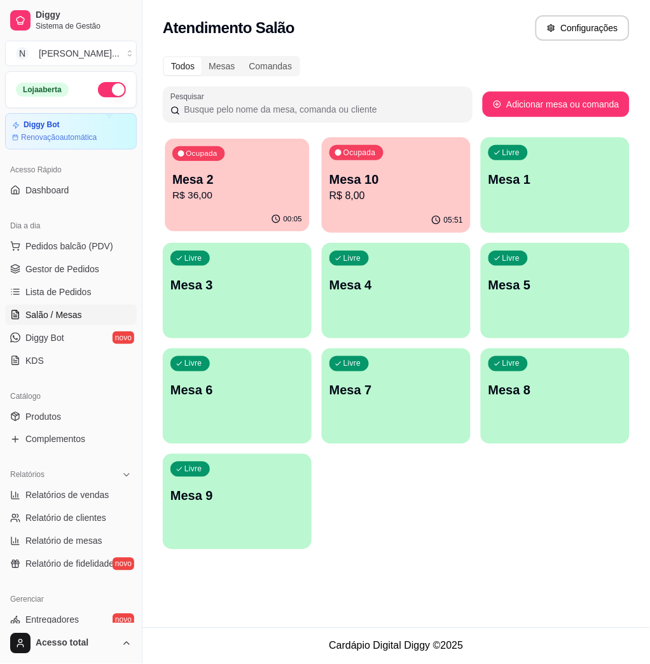
click at [260, 167] on div "Ocupada Mesa 2 R$ 36,00" at bounding box center [237, 173] width 144 height 69
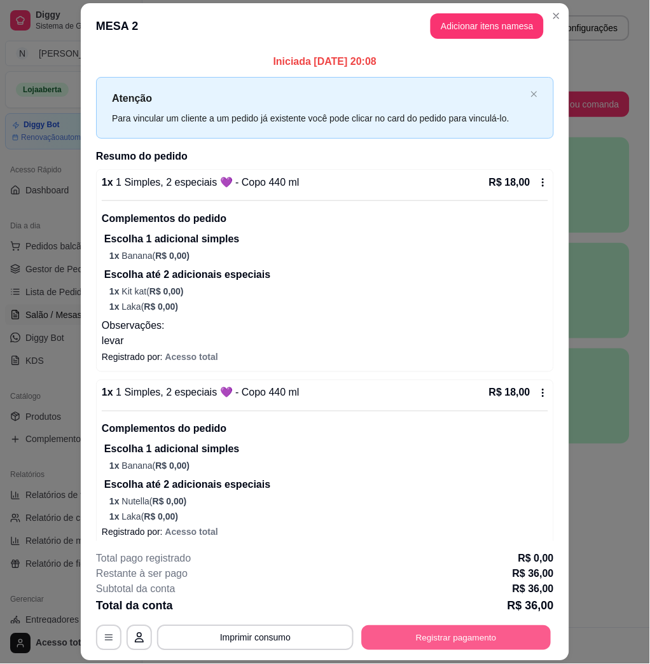
click at [475, 637] on button "Registrar pagamento" at bounding box center [456, 637] width 189 height 25
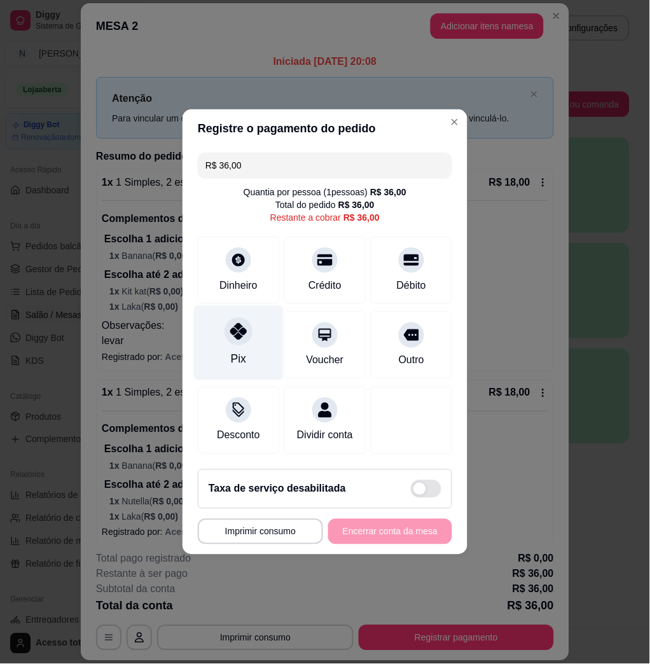
click at [234, 334] on div at bounding box center [238, 331] width 28 height 28
type input "R$ 0,00"
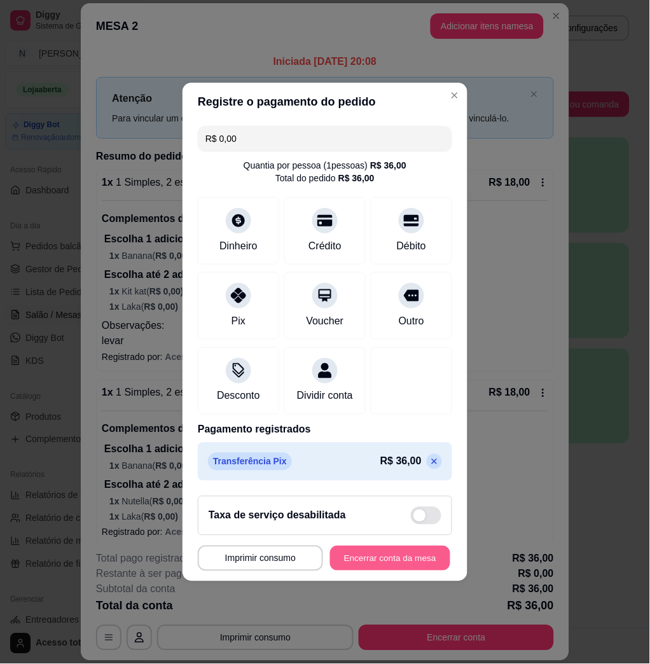
click at [360, 566] on button "Encerrar conta da mesa" at bounding box center [390, 558] width 120 height 25
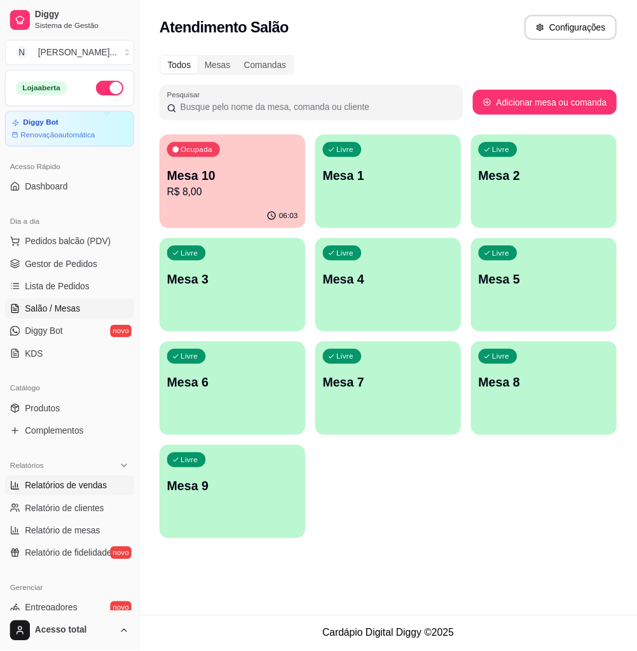
scroll to position [169, 0]
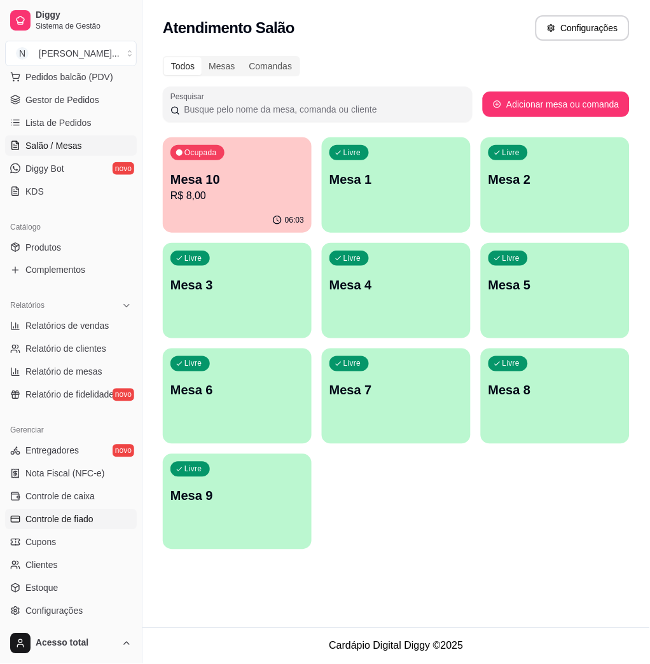
click at [92, 522] on span "Controle de fiado" at bounding box center [59, 519] width 68 height 13
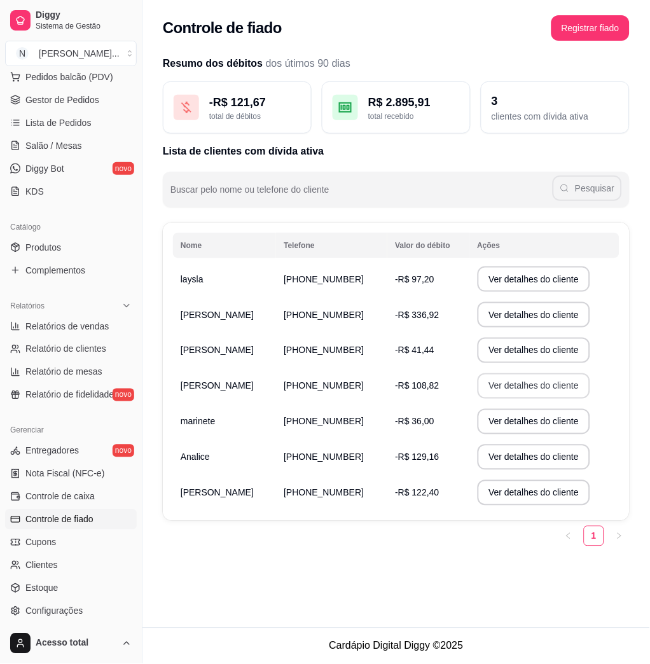
click at [512, 386] on button "Ver detalhes do cliente" at bounding box center [533, 385] width 113 height 25
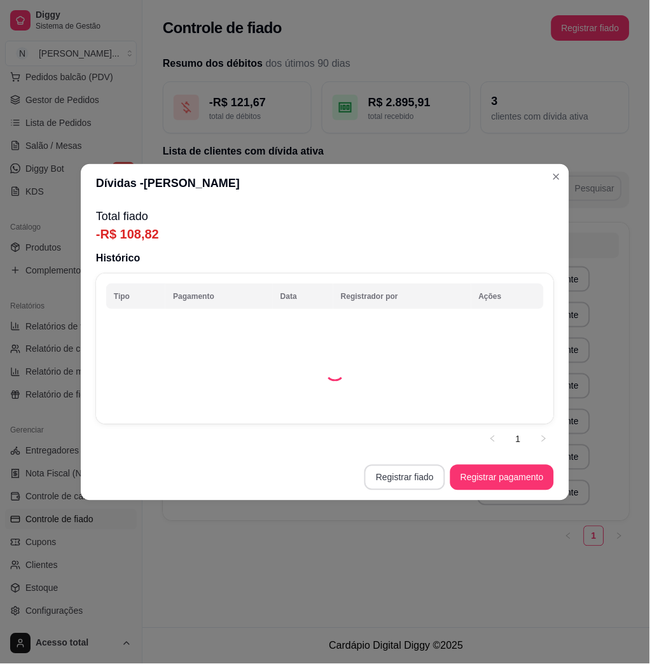
click at [427, 475] on button "Registrar fiado" at bounding box center [404, 477] width 81 height 25
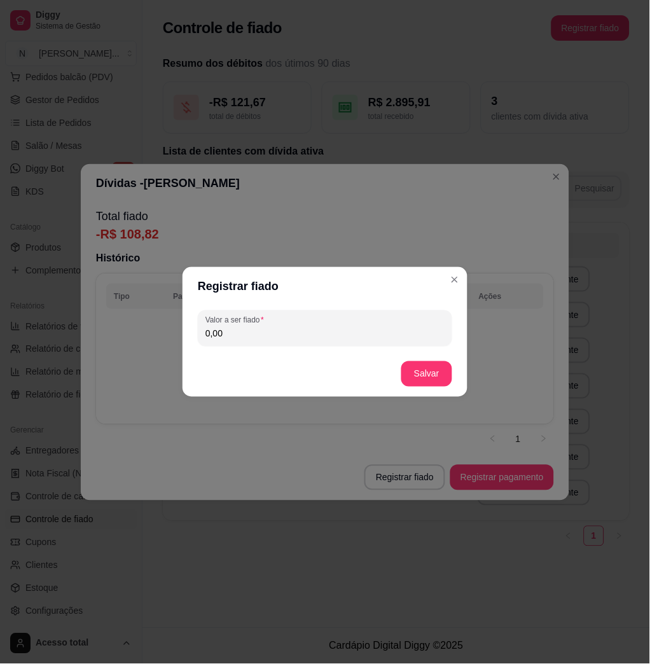
click at [275, 355] on footer "Salvar" at bounding box center [324, 374] width 285 height 46
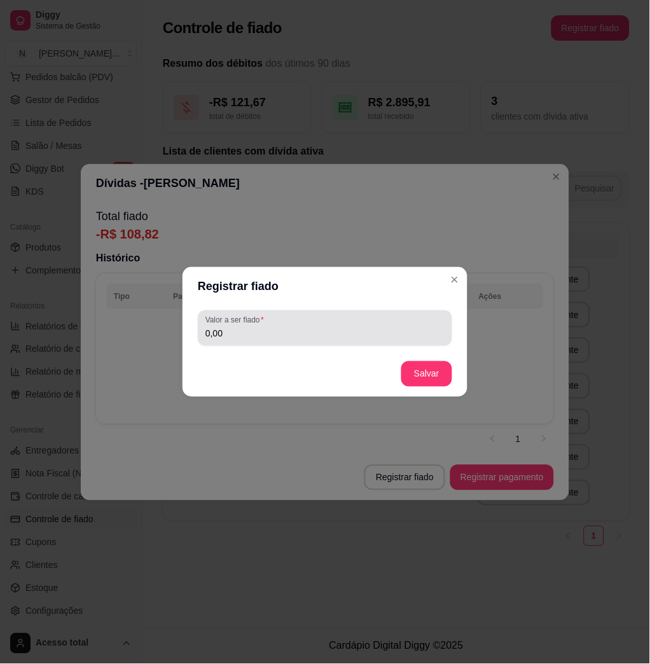
click at [265, 336] on input "0,00" at bounding box center [324, 333] width 239 height 13
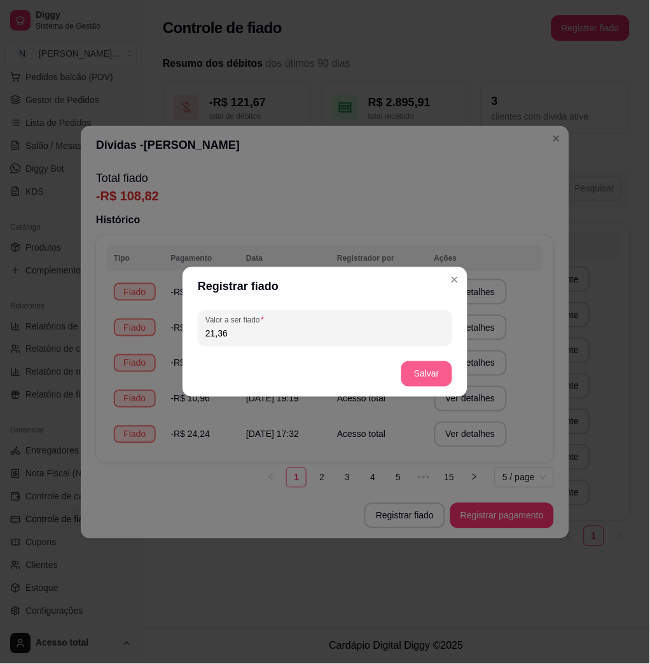
type input "21,36"
click at [442, 383] on button "Salvar" at bounding box center [426, 373] width 51 height 25
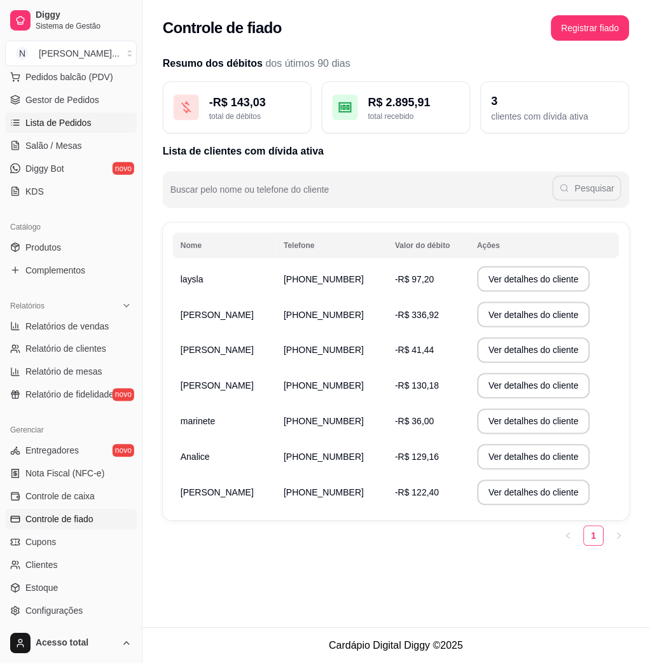
click at [92, 123] on link "Lista de Pedidos" at bounding box center [71, 123] width 132 height 20
